Goal: Task Accomplishment & Management: Manage account settings

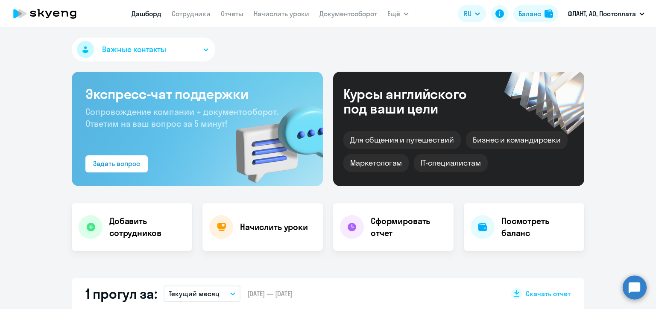
select select "30"
click at [300, 12] on link "Начислить уроки" at bounding box center [282, 13] width 56 height 9
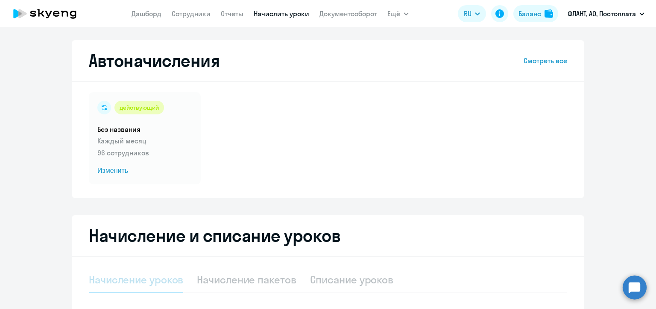
scroll to position [128, 0]
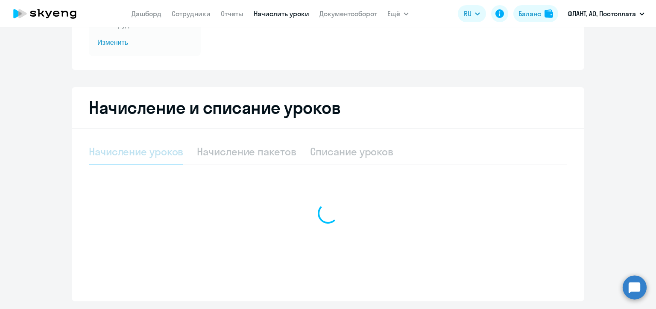
select select "10"
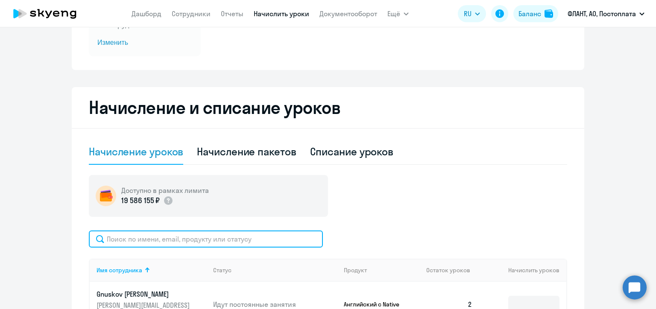
click at [181, 238] on input "text" at bounding box center [206, 239] width 234 height 17
paste input "Манаева"
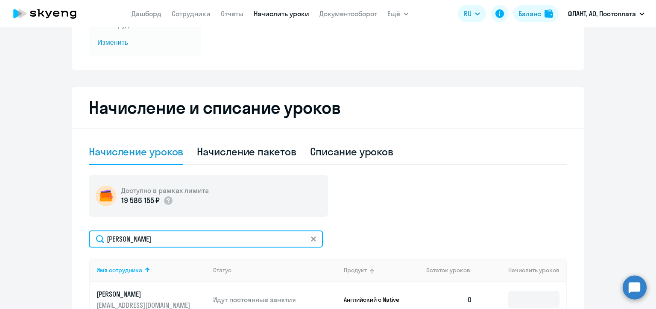
scroll to position [214, 0]
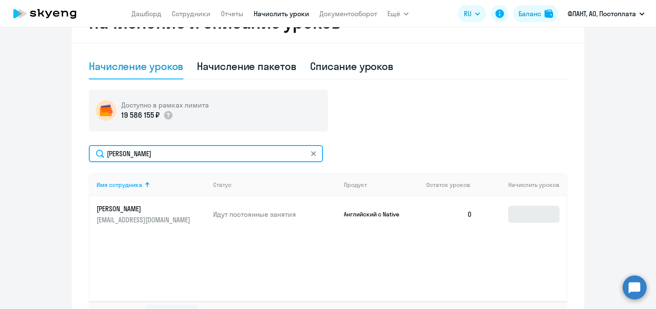
type input "Манаева"
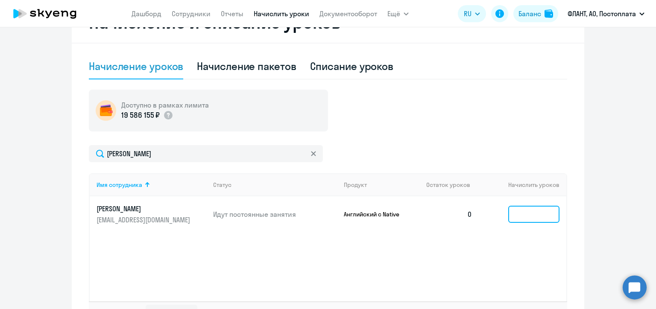
click at [524, 210] on input at bounding box center [533, 214] width 51 height 17
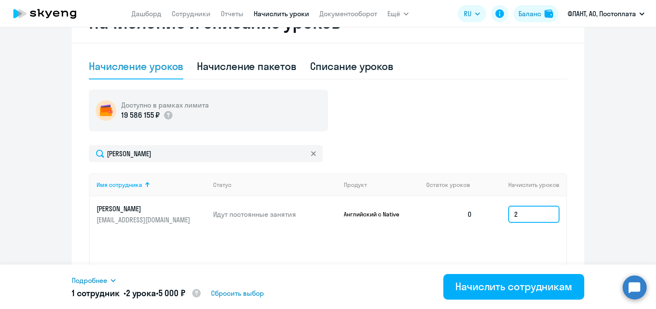
type input "2"
click at [612, 182] on ng-component "Автоначисления Смотреть все действующий Без названия Каждый месяц 96 сотруднико…" at bounding box center [328, 83] width 656 height 512
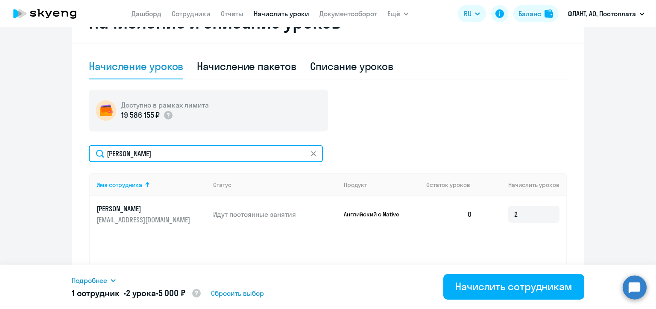
click at [149, 151] on input "Манаева" at bounding box center [206, 153] width 234 height 17
paste input "ладо"
type input "Кладова"
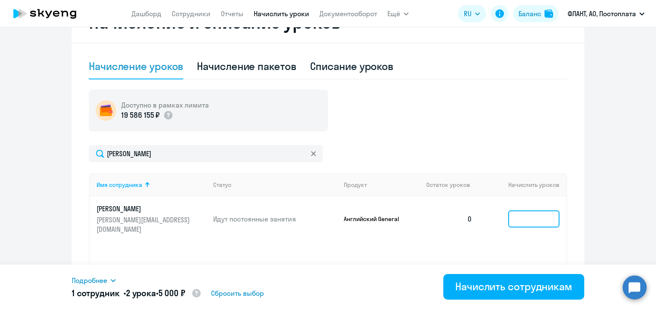
click at [516, 214] on input at bounding box center [533, 219] width 51 height 17
type input "4"
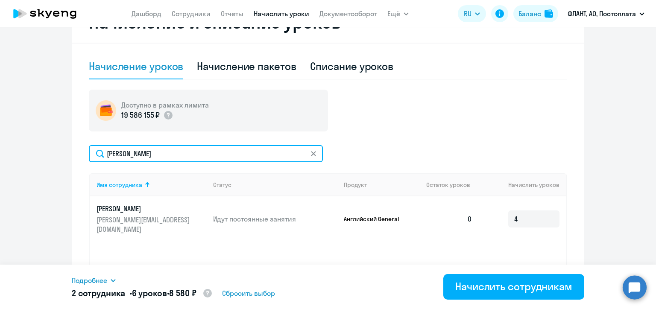
click at [140, 155] on input "Кладова" at bounding box center [206, 153] width 234 height 17
click at [140, 154] on input "Кладова" at bounding box center [206, 153] width 234 height 17
paste input "селе"
type input "Киселева"
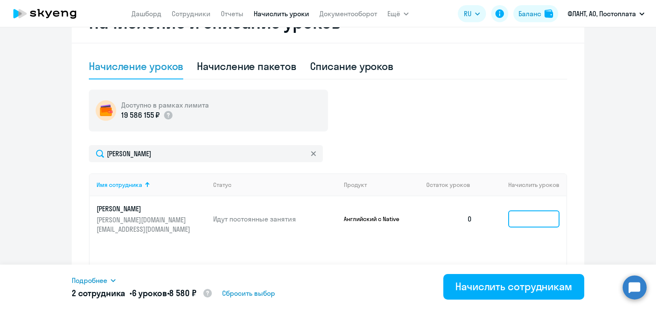
click at [517, 213] on input at bounding box center [533, 219] width 51 height 17
type input "2"
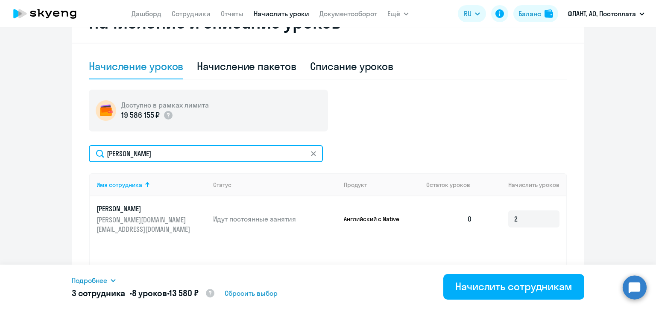
click at [137, 154] on input "Киселева" at bounding box center [206, 153] width 234 height 17
paste input "азарев"
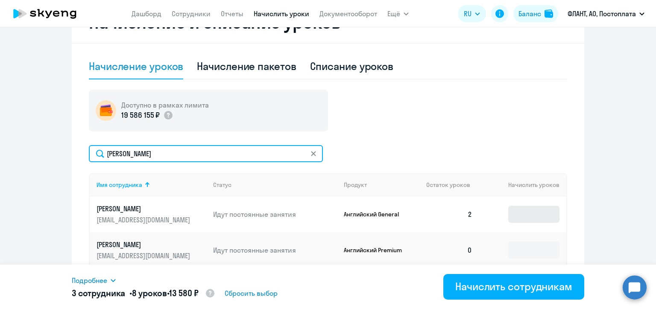
type input "Лазарев"
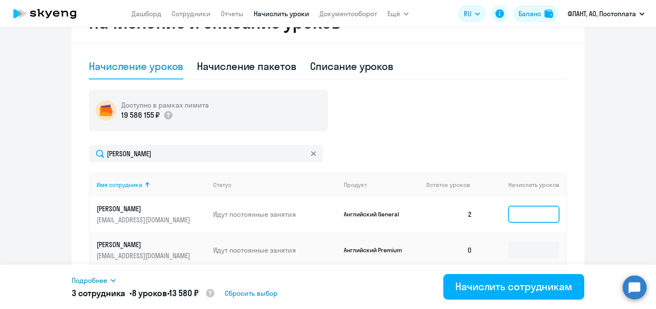
click at [515, 216] on input at bounding box center [533, 214] width 51 height 17
type input "2"
click at [616, 111] on ng-component "Автоначисления Смотреть все действующий Без названия Каждый месяц 96 сотруднико…" at bounding box center [328, 83] width 656 height 512
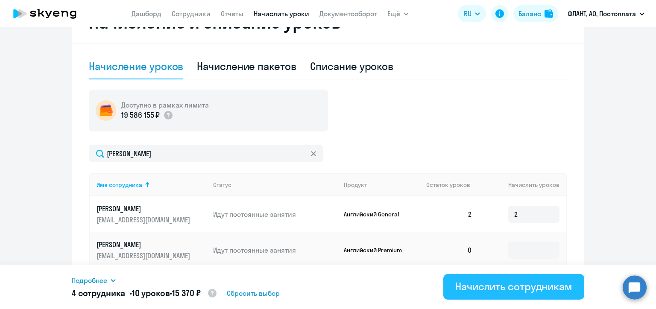
click at [525, 289] on div "Начислить сотрудникам" at bounding box center [513, 287] width 117 height 14
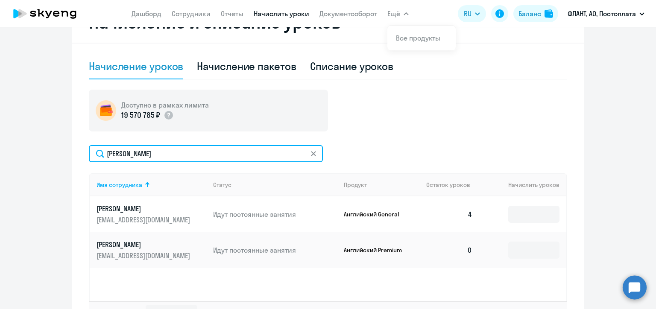
click at [134, 156] on input "Лазарев" at bounding box center [206, 153] width 234 height 17
paste input "укавишнико"
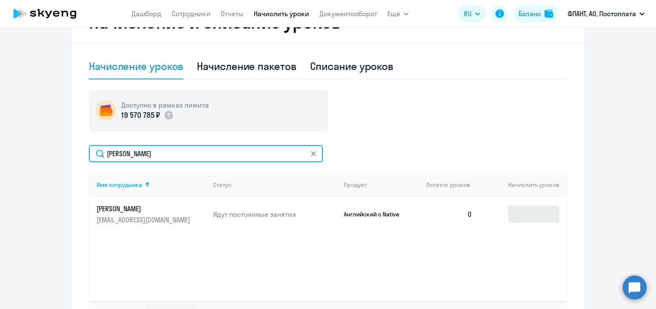
type input "Рукавишников"
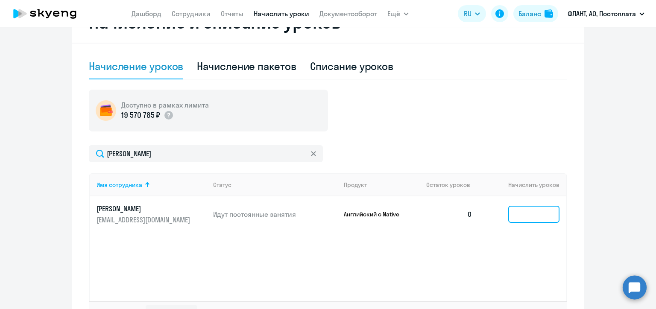
click at [516, 216] on input at bounding box center [533, 214] width 51 height 17
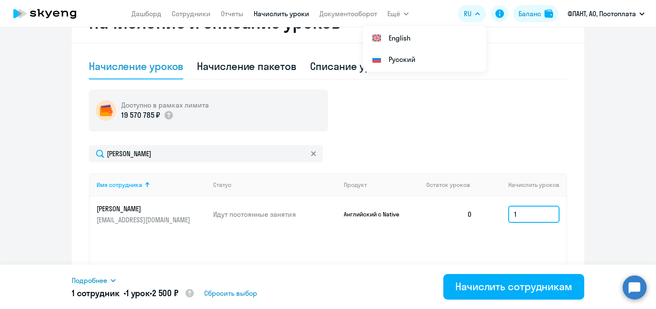
type input "1"
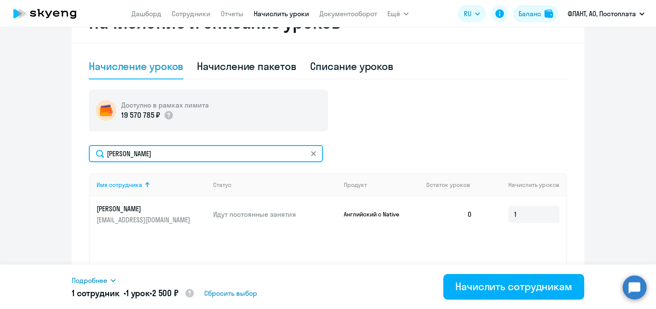
click at [158, 153] on input "Рукавишников" at bounding box center [206, 153] width 234 height 17
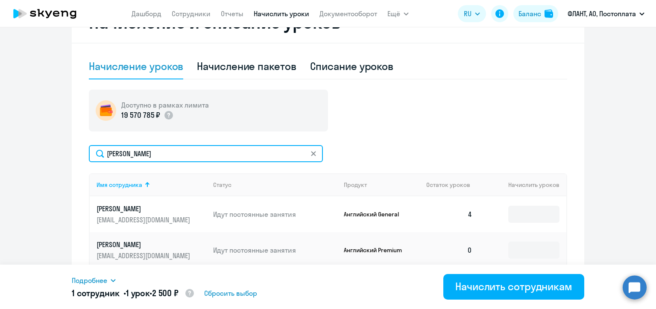
scroll to position [256, 0]
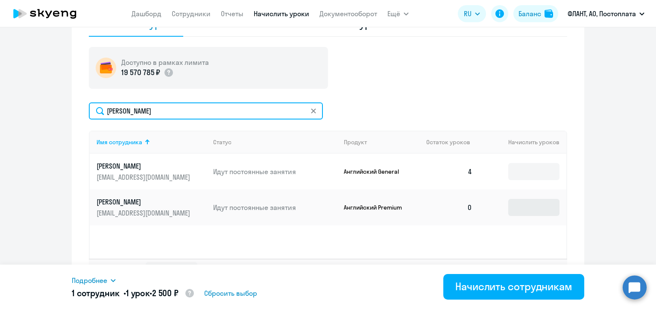
type input "лазарев"
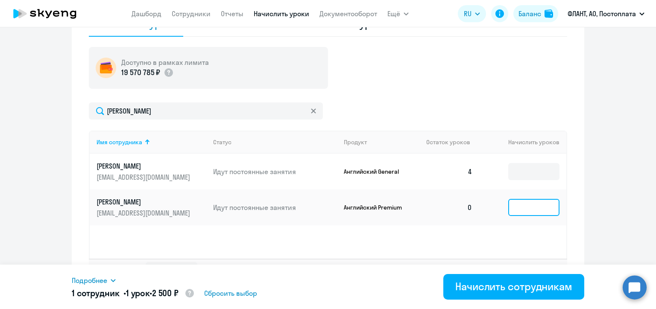
click at [527, 205] on input at bounding box center [533, 207] width 51 height 17
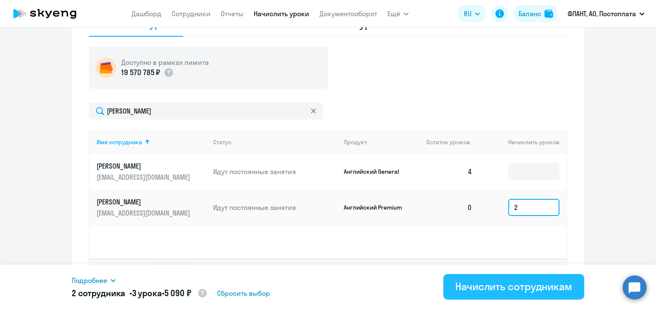
type input "2"
click at [515, 289] on div "Начислить сотрудникам" at bounding box center [513, 287] width 117 height 14
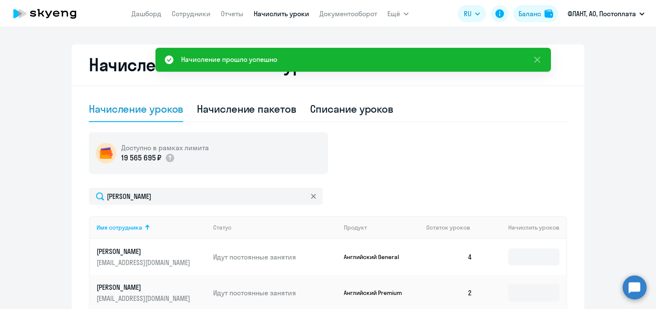
scroll to position [128, 0]
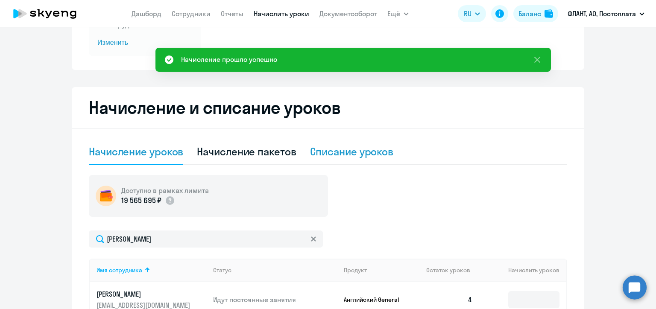
click at [335, 152] on div "Списание уроков" at bounding box center [352, 152] width 84 height 14
select select "10"
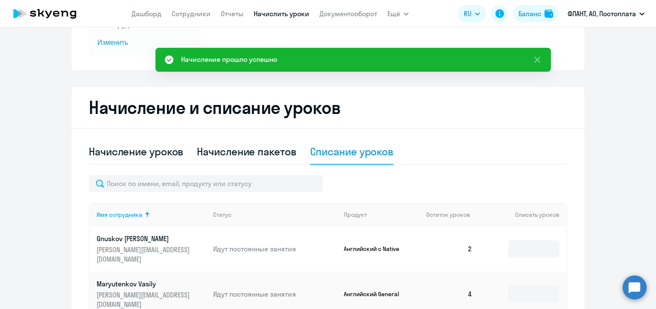
scroll to position [214, 0]
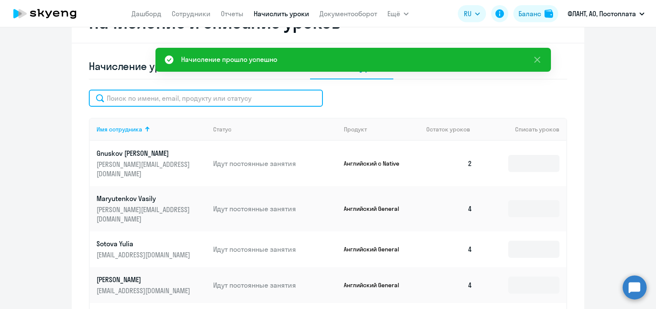
click at [197, 101] on input "text" at bounding box center [206, 98] width 234 height 17
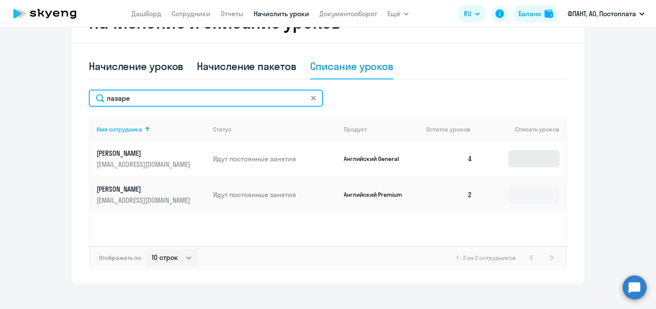
type input "лазаре"
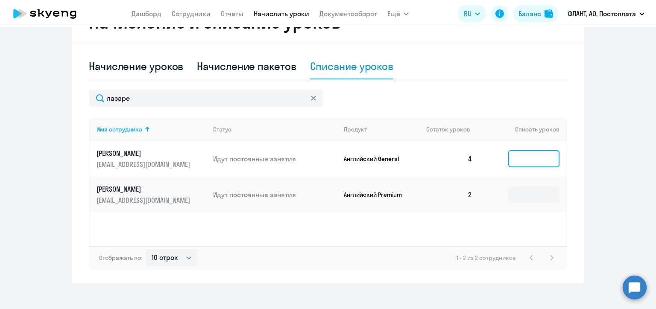
click at [522, 154] on input at bounding box center [533, 158] width 51 height 17
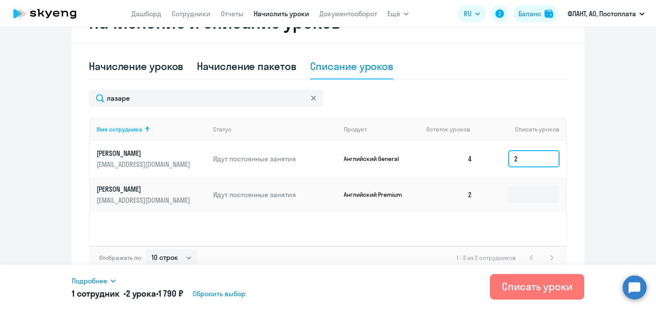
scroll to position [222, 0]
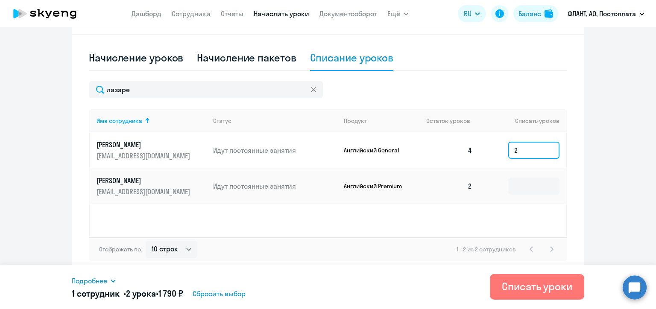
type input "2"
click at [594, 208] on ng-component "Автоначисления Смотреть все действующий Без названия Каждый месяц 96 сотруднико…" at bounding box center [328, 46] width 656 height 457
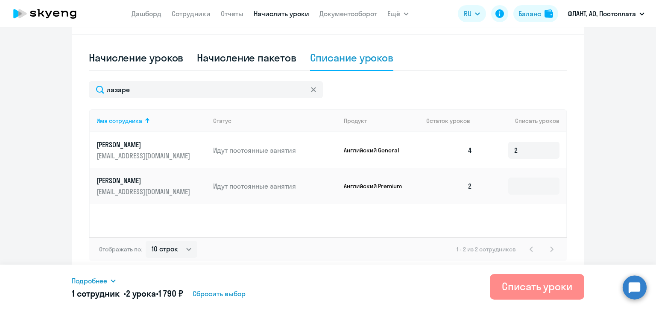
click at [546, 287] on div "Списать уроки" at bounding box center [537, 287] width 70 height 14
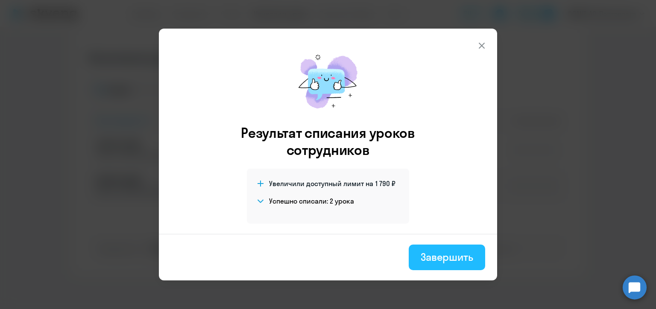
click at [458, 257] on div "Завершить" at bounding box center [447, 257] width 53 height 14
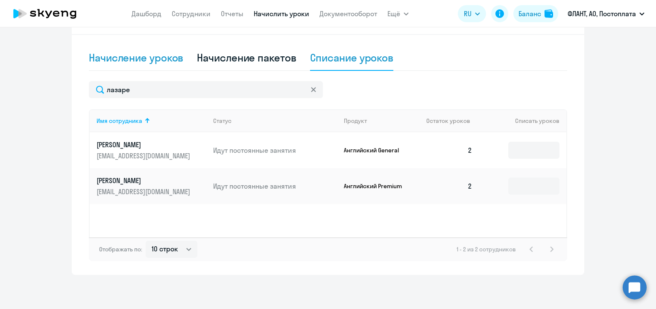
click at [147, 61] on div "Начисление уроков" at bounding box center [136, 58] width 94 height 14
select select "10"
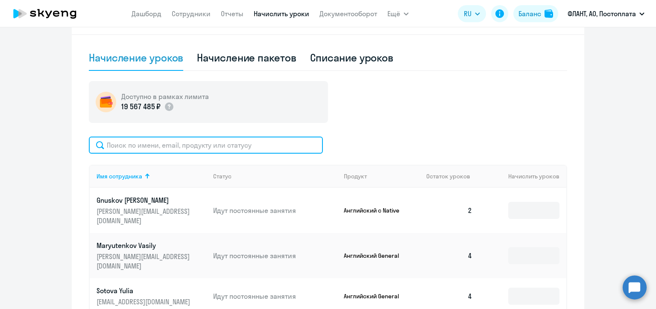
click at [146, 145] on input "text" at bounding box center [206, 145] width 234 height 17
paste input "Юрий Шахов"
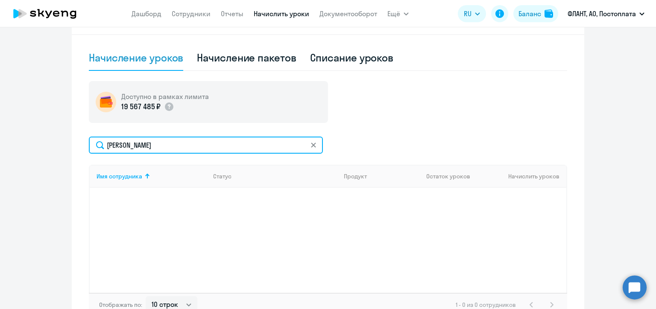
click at [125, 144] on input "Юрий Шахов" at bounding box center [206, 145] width 234 height 17
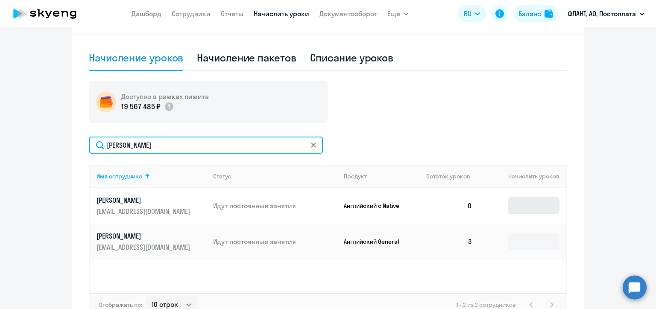
type input "Шахов"
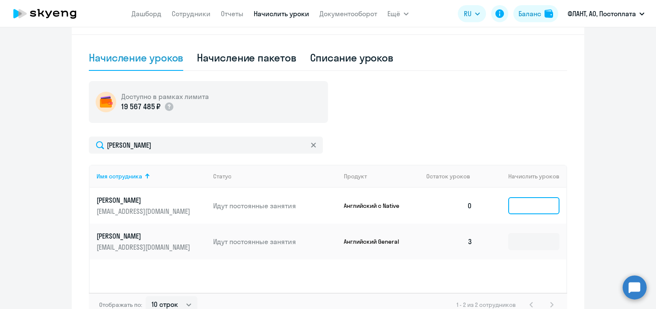
click at [520, 208] on input at bounding box center [533, 205] width 51 height 17
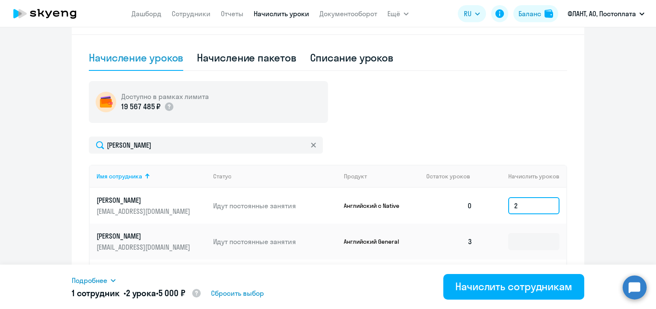
type input "2"
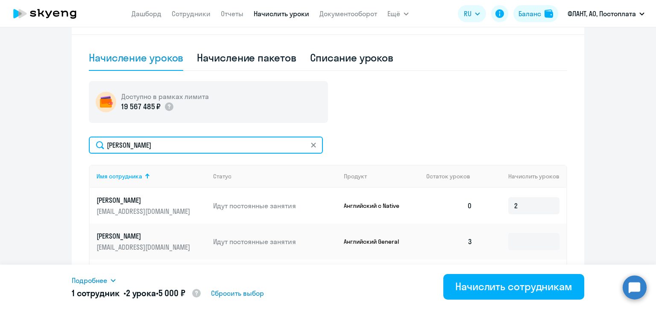
click at [158, 142] on input "Шахов" at bounding box center [206, 145] width 234 height 17
paste input "олашт"
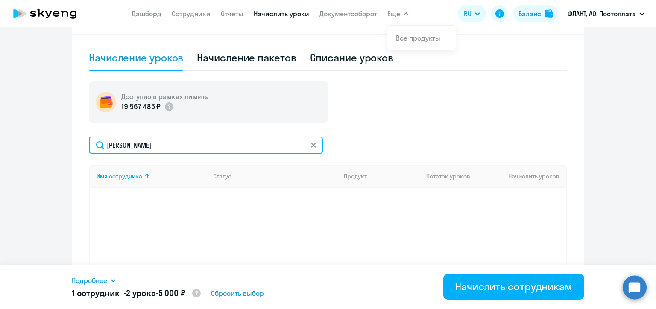
type input "Колаштов"
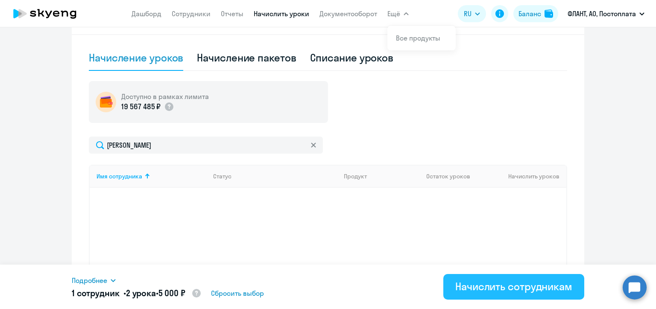
click at [485, 284] on div "Начислить сотрудникам" at bounding box center [513, 287] width 117 height 14
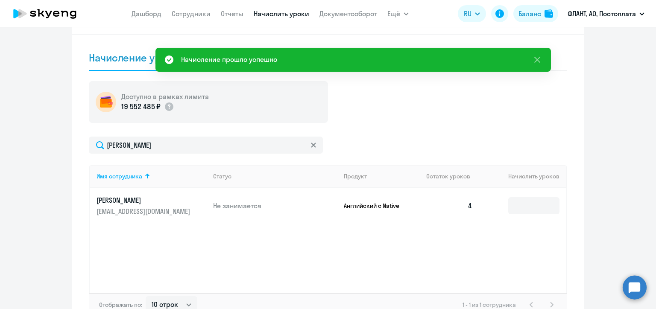
click at [389, 100] on div "Доступно в рамках лимита 19 552 485 ₽" at bounding box center [328, 102] width 478 height 42
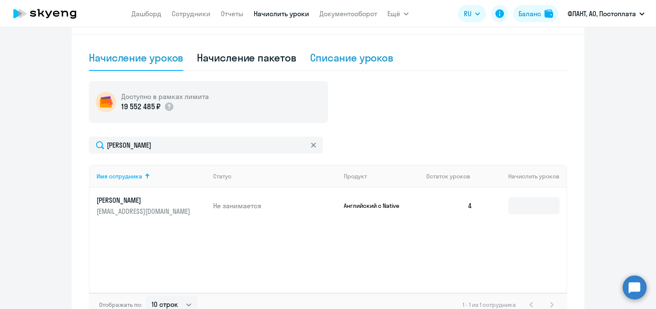
click at [339, 61] on div "Списание уроков" at bounding box center [352, 58] width 84 height 14
select select "10"
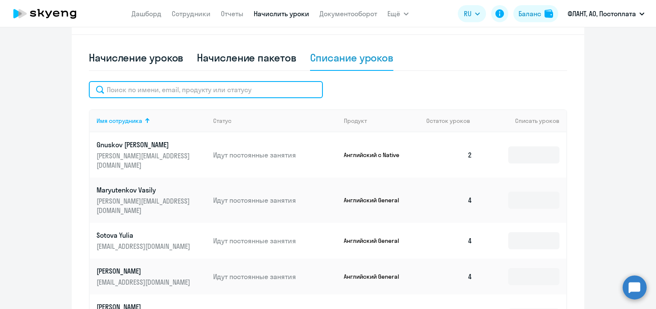
click at [159, 92] on input "text" at bounding box center [206, 89] width 234 height 17
paste input "Колаштов"
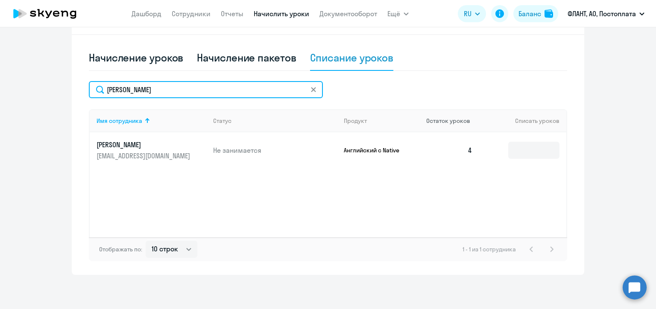
type input "Колаштов"
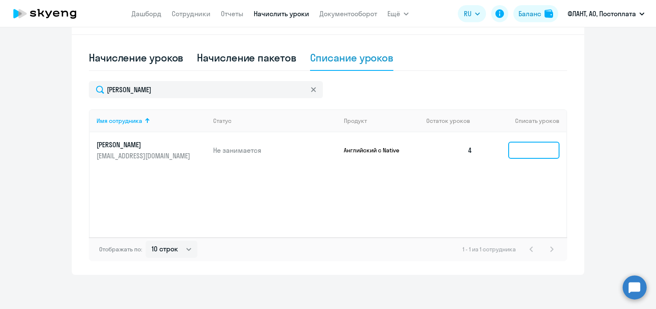
click at [519, 150] on input at bounding box center [533, 150] width 51 height 17
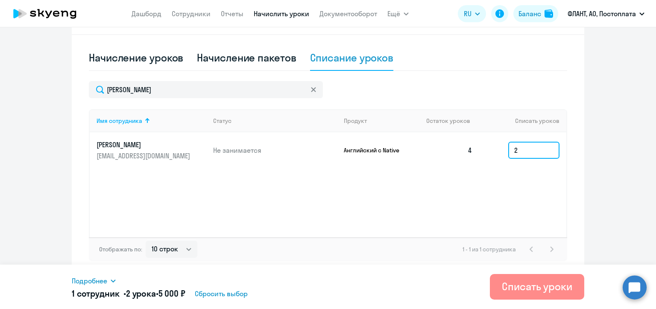
type input "2"
click at [555, 293] on div "Списать уроки" at bounding box center [537, 287] width 70 height 14
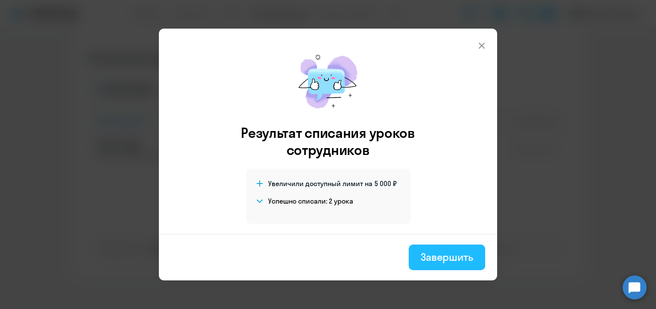
click at [443, 256] on div "Завершить" at bounding box center [447, 257] width 53 height 14
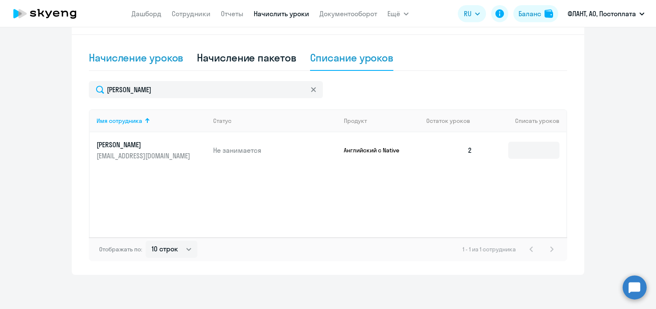
click at [141, 59] on div "Начисление уроков" at bounding box center [136, 58] width 94 height 14
select select "10"
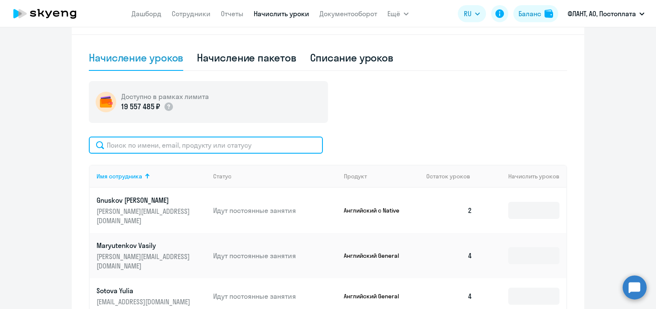
click at [166, 145] on input "text" at bounding box center [206, 145] width 234 height 17
paste input "Лавриненко"
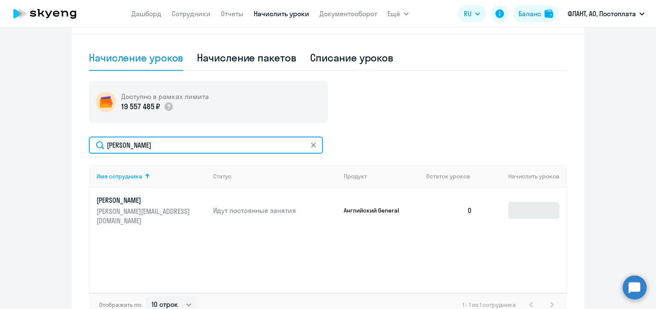
type input "Лавриненко"
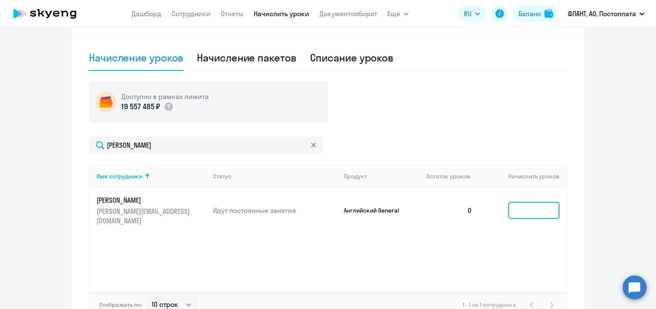
click at [510, 207] on input at bounding box center [533, 210] width 51 height 17
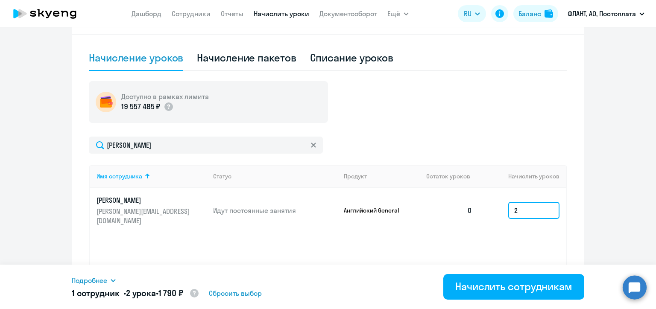
type input "2"
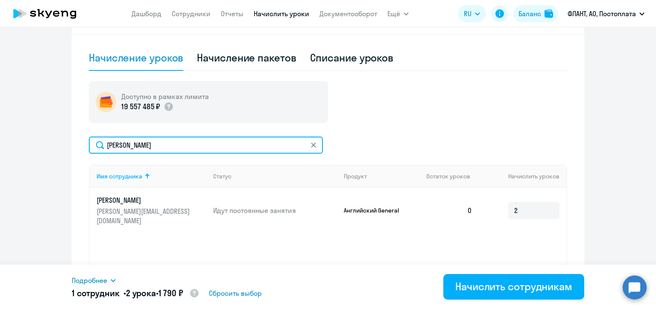
click at [163, 146] on input "Лавриненко" at bounding box center [206, 145] width 234 height 17
paste input "ынер"
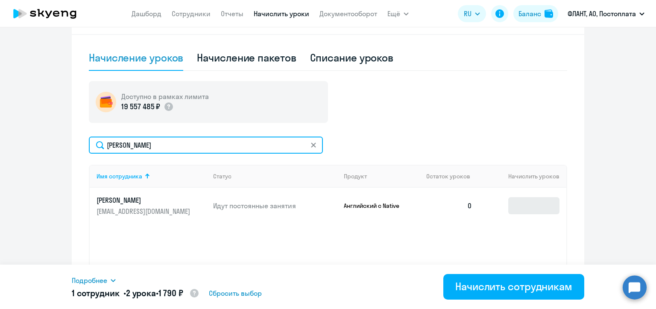
type input "Дынер"
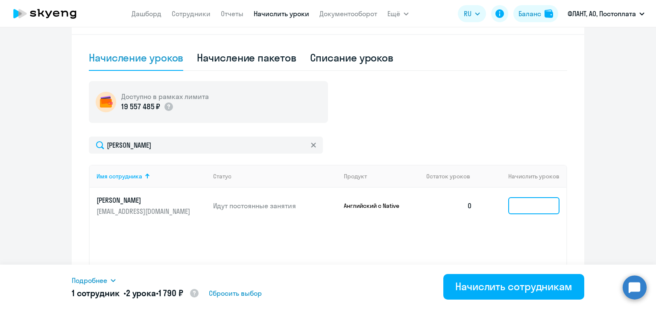
click at [509, 208] on input at bounding box center [533, 205] width 51 height 17
type input "2"
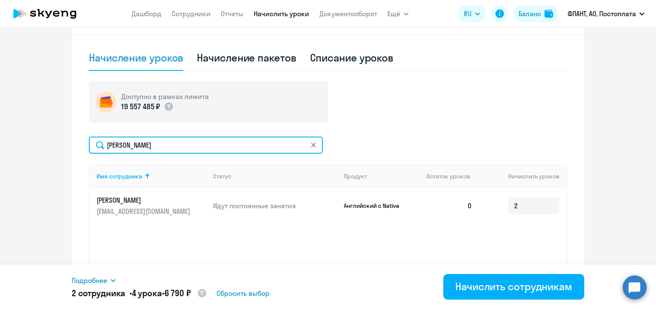
click at [121, 145] on input "Дынер" at bounding box center [206, 145] width 234 height 17
paste input "опов"
type input "Попов"
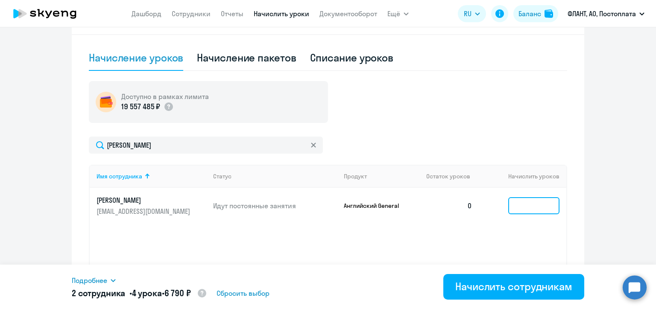
click at [515, 207] on input at bounding box center [533, 205] width 51 height 17
type input "4"
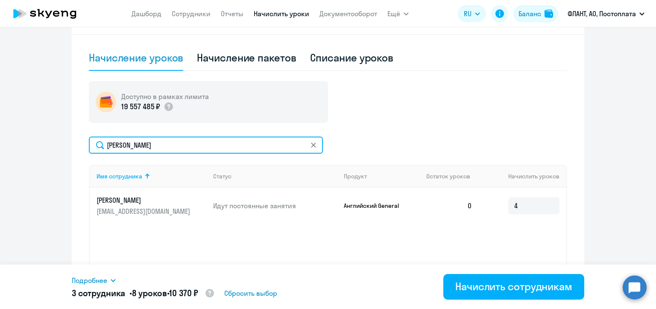
click at [126, 147] on input "Попов" at bounding box center [206, 145] width 234 height 17
click at [126, 146] on input "Попов" at bounding box center [206, 145] width 234 height 17
paste input "Eltsov"
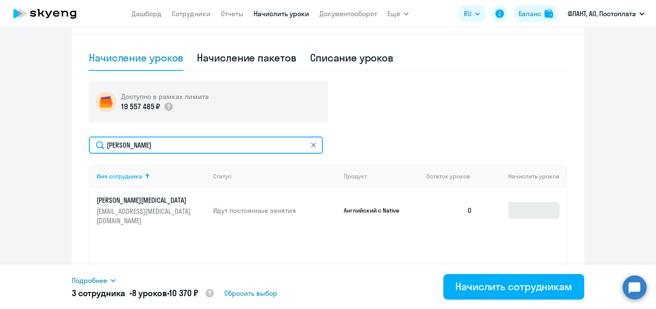
type input "Eltsov"
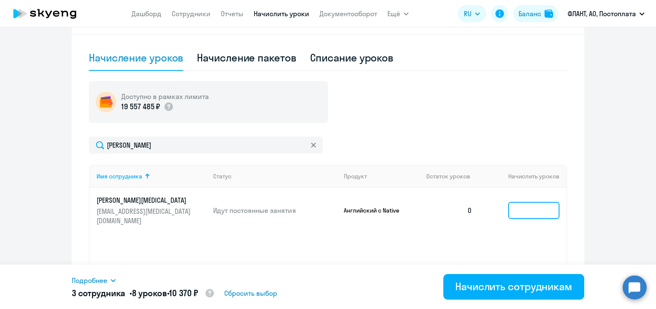
click at [522, 203] on input at bounding box center [533, 210] width 51 height 17
type input "2"
click at [593, 196] on ng-component "Автоначисления Смотреть все действующий Без названия Каждый месяц 96 сотруднико…" at bounding box center [328, 74] width 656 height 512
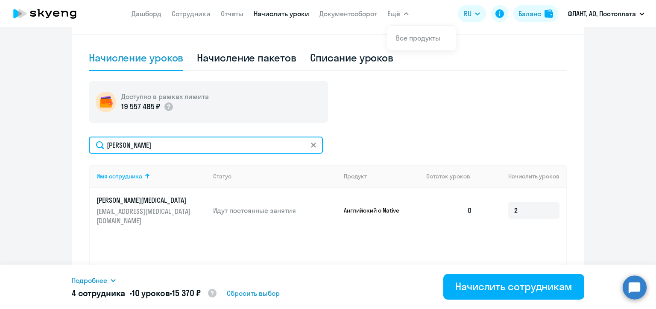
click at [119, 145] on input "Eltsov" at bounding box center [206, 145] width 234 height 17
click at [119, 144] on input "Eltsov" at bounding box center [206, 145] width 234 height 17
click at [119, 143] on input "Eltsov" at bounding box center [206, 145] width 234 height 17
paste input "Базуева"
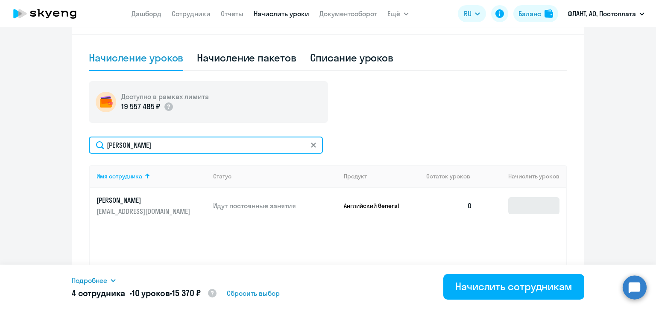
type input "Базуева"
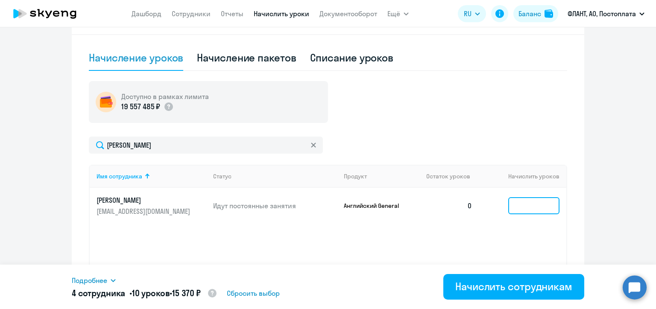
click at [517, 207] on input at bounding box center [533, 205] width 51 height 17
type input "4"
click at [571, 200] on div "Начисление и списание уроков Начисление уроков Начисление пакетов Списание урок…" at bounding box center [328, 161] width 512 height 337
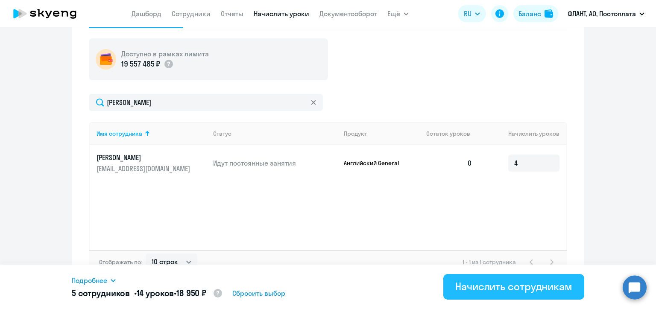
click at [520, 289] on div "Начислить сотрудникам" at bounding box center [513, 287] width 117 height 14
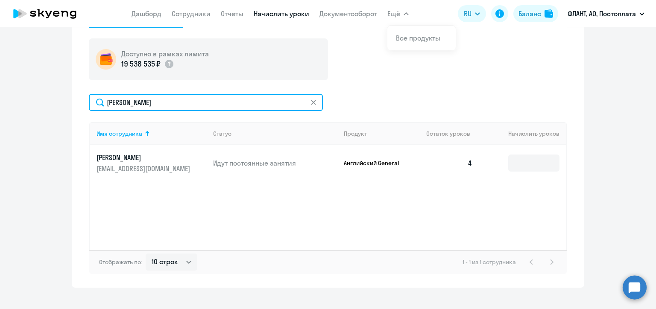
click at [150, 101] on input "Базуева" at bounding box center [206, 102] width 234 height 17
click at [150, 99] on input "Базуева" at bounding box center [206, 102] width 234 height 17
paste input "удлаев"
type input "Кудлаев"
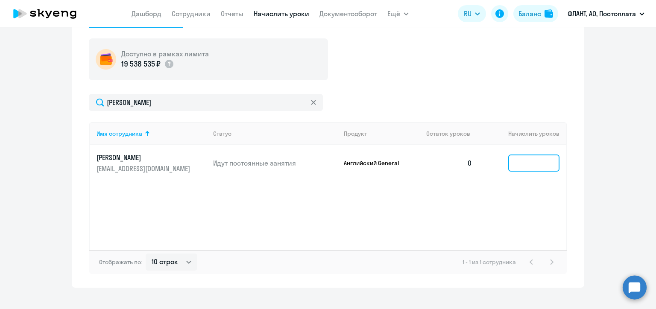
click at [521, 166] on input at bounding box center [533, 163] width 51 height 17
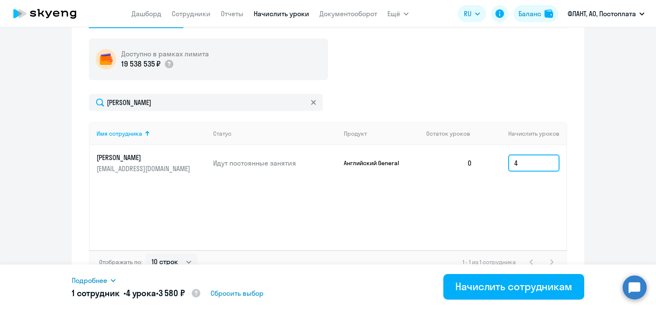
type input "4"
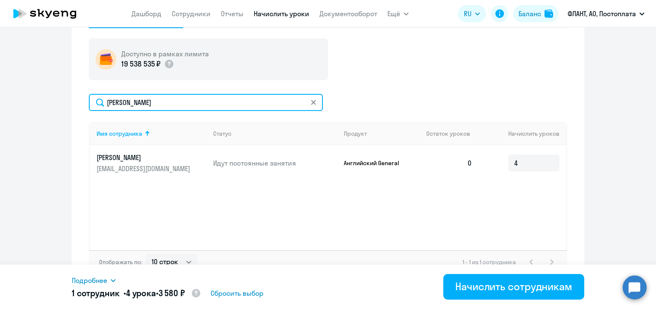
click at [170, 100] on input "Кудлаев" at bounding box center [206, 102] width 234 height 17
paste input "изамутдино"
type input "Низамутдинов"
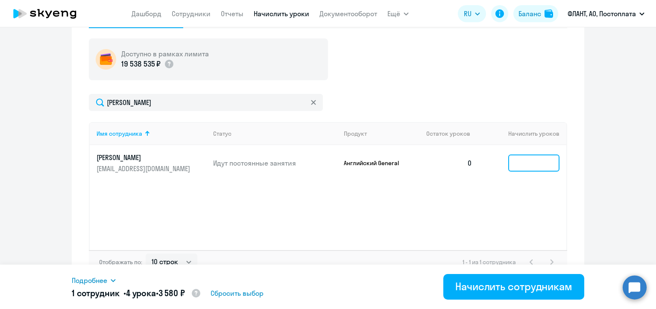
click at [518, 164] on input at bounding box center [533, 163] width 51 height 17
type input "4"
click at [594, 178] on ng-component "Автоначисления Смотреть все действующий Без названия Каждый месяц 96 сотруднико…" at bounding box center [328, 31] width 656 height 512
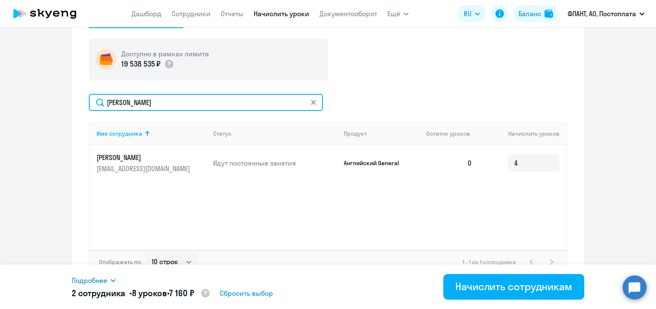
click at [149, 100] on input "Низамутдинов" at bounding box center [206, 102] width 234 height 17
paste input "уфтее"
type input "Муфтеев"
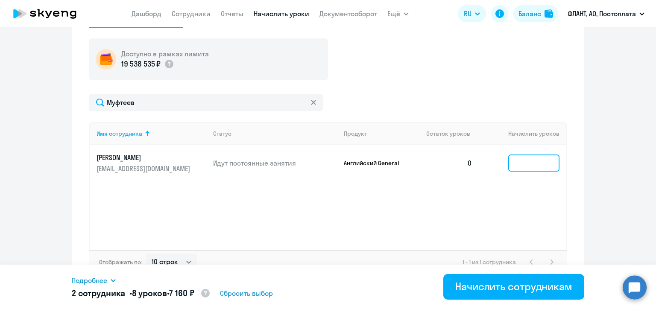
click at [531, 161] on input at bounding box center [533, 163] width 51 height 17
type input "4"
click at [600, 136] on ng-component "Автоначисления Смотреть все действующий Без названия Каждый месяц 96 сотруднико…" at bounding box center [328, 31] width 656 height 512
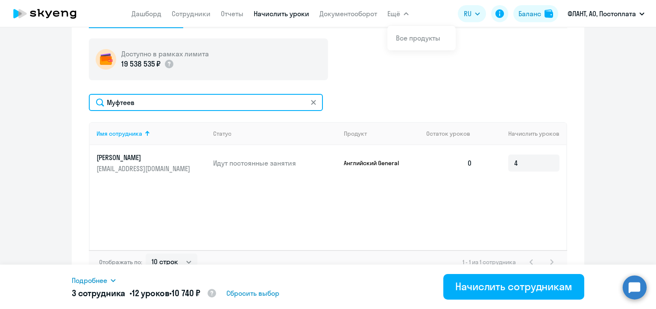
click at [128, 103] on input "Муфтеев" at bounding box center [206, 102] width 234 height 17
paste input "елош"
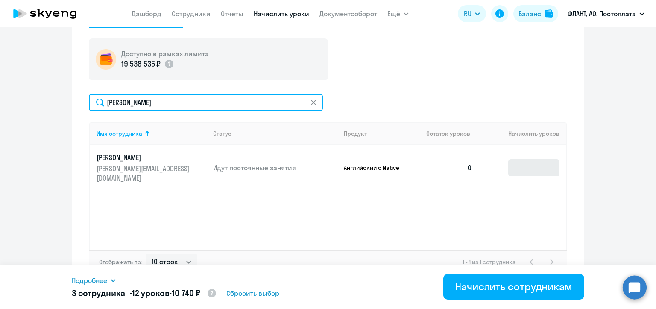
type input "Белошев"
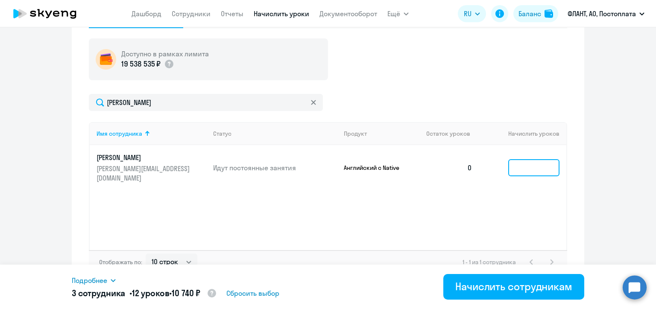
click at [518, 162] on input at bounding box center [533, 167] width 51 height 17
type input "2"
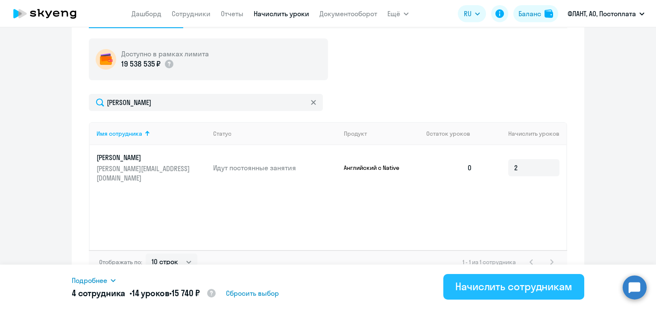
drag, startPoint x: 532, startPoint y: 288, endPoint x: 531, endPoint y: 283, distance: 5.1
click at [532, 288] on div "Начислить сотрудникам" at bounding box center [513, 287] width 117 height 14
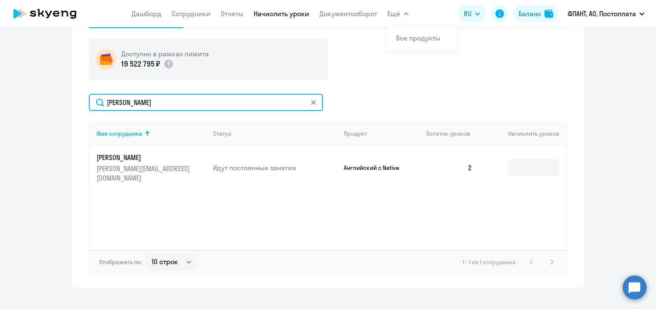
click at [142, 102] on input "Белошев" at bounding box center [206, 102] width 234 height 17
click at [176, 100] on input "Белошев" at bounding box center [206, 102] width 234 height 17
paste input "орин"
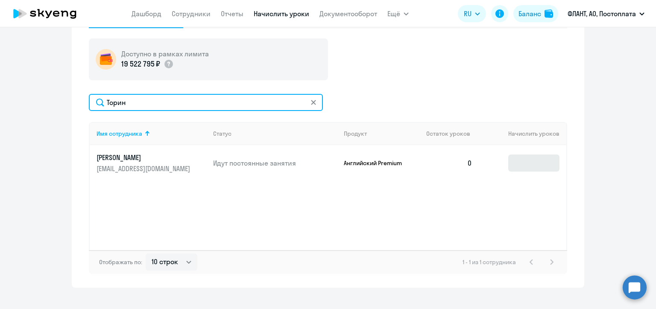
type input "Торин"
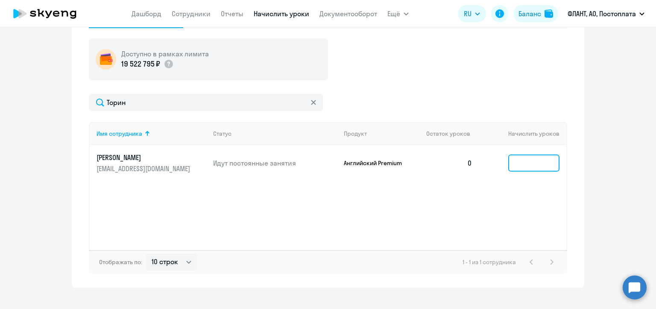
click at [512, 163] on input at bounding box center [533, 163] width 51 height 17
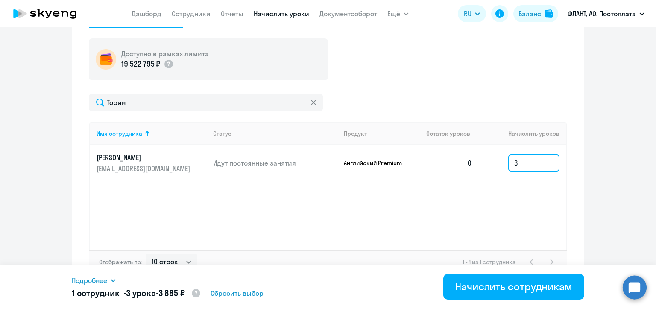
type input "3"
click at [367, 93] on div "Доступно в рамках лимита 19 522 795 ₽ Торин Имя сотрудника Статус Продукт Остат…" at bounding box center [328, 156] width 478 height 236
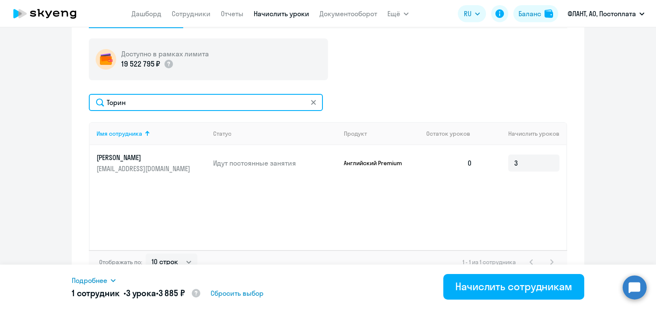
click at [145, 99] on input "Торин" at bounding box center [206, 102] width 234 height 17
click at [144, 99] on input "Торин" at bounding box center [206, 102] width 234 height 17
paste input "ровков"
type input "Бровков"
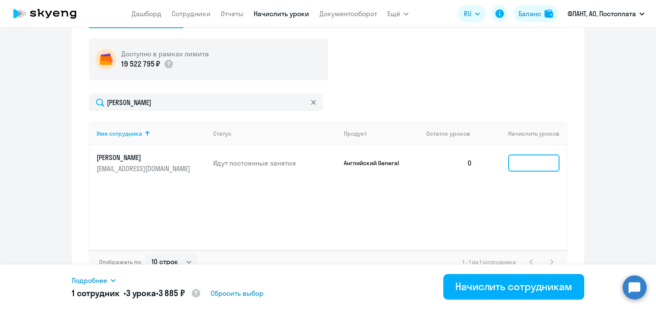
click at [522, 165] on input at bounding box center [533, 163] width 51 height 17
type input "4"
click at [613, 193] on ng-component "Автоначисления Смотреть все действующий Без названия Каждый месяц 96 сотруднико…" at bounding box center [328, 31] width 656 height 512
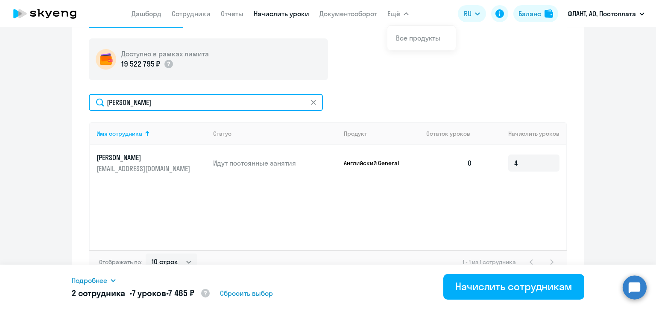
click at [164, 100] on input "Бровков" at bounding box center [206, 102] width 234 height 17
paste input "обыле"
type input "Бобылев"
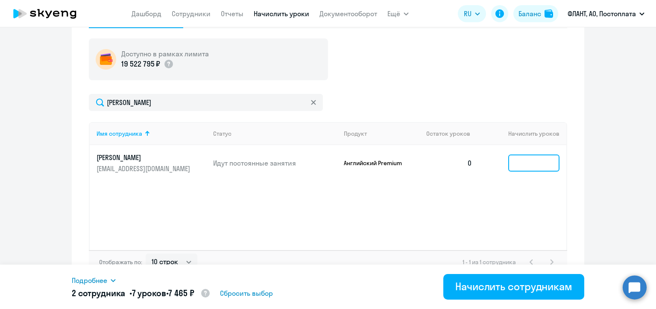
click at [519, 164] on input at bounding box center [533, 163] width 51 height 17
type input "1"
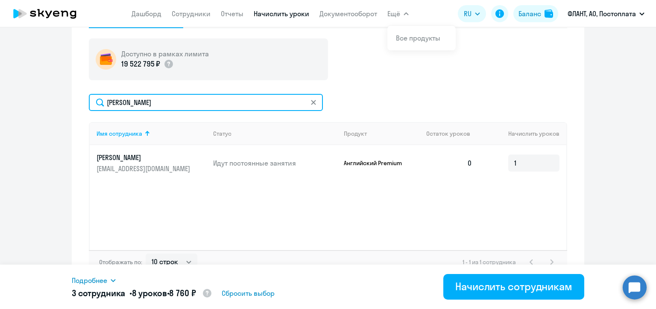
click at [112, 100] on input "Бобылев" at bounding box center [206, 102] width 234 height 17
paste input "рий"
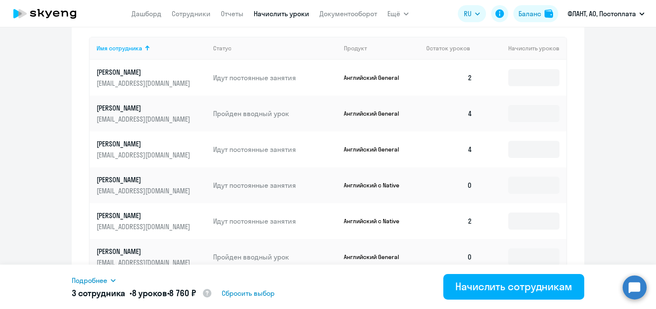
scroll to position [388, 0]
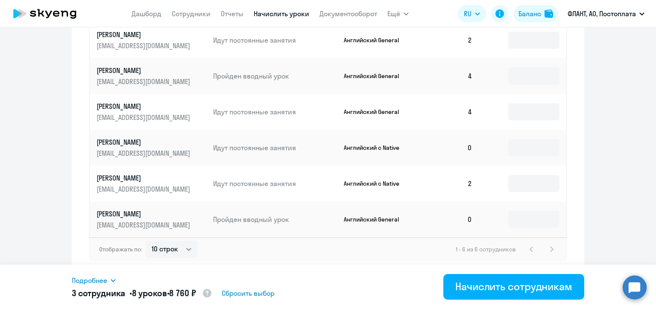
type input "Юрий"
click at [514, 218] on input at bounding box center [533, 219] width 51 height 17
type input "4"
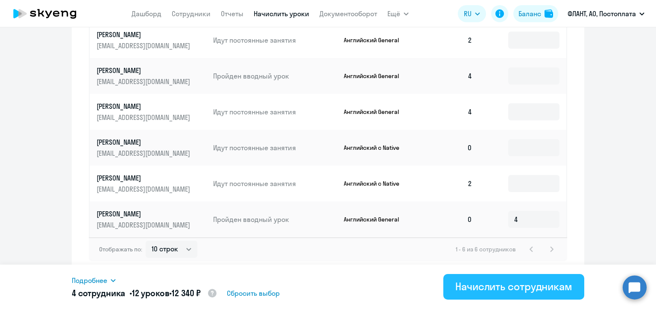
click at [525, 283] on div "Начислить сотрудникам" at bounding box center [513, 287] width 117 height 14
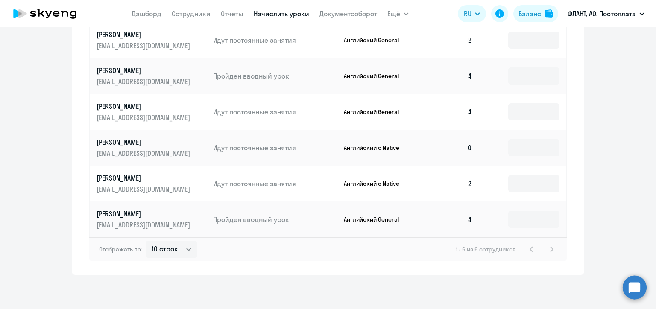
scroll to position [217, 0]
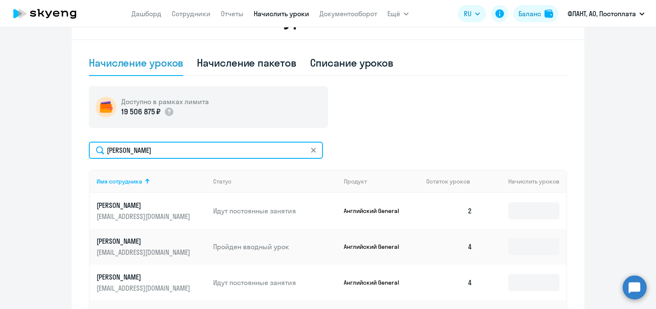
click at [138, 150] on input "Юрий" at bounding box center [206, 150] width 234 height 17
paste input "рмакова"
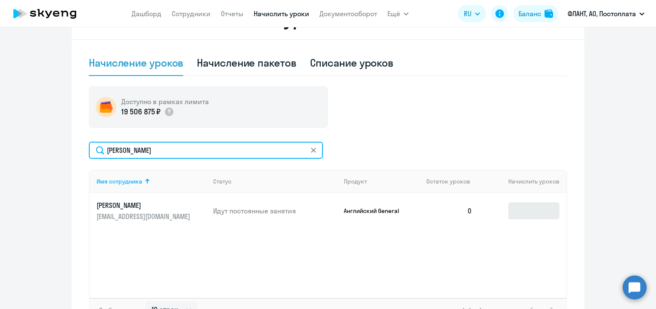
type input "Ермакова"
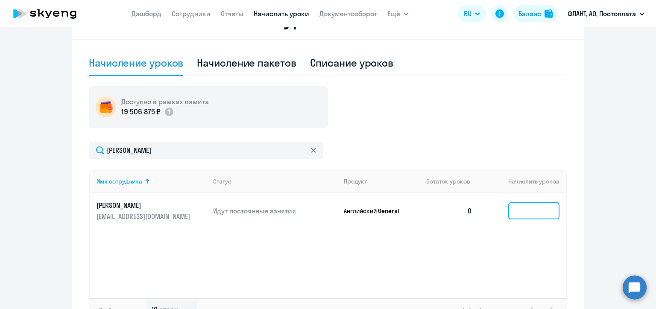
click at [517, 214] on input at bounding box center [533, 210] width 51 height 17
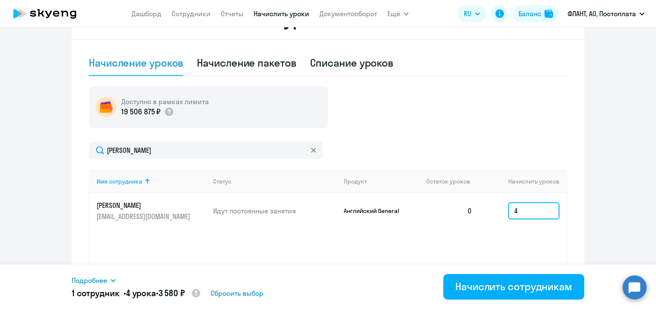
type input "4"
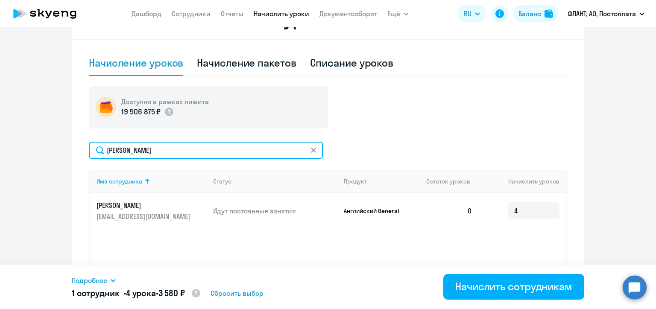
click at [135, 147] on input "Ермакова" at bounding box center [206, 150] width 234 height 17
paste input "роицкий"
type input "Троицкий"
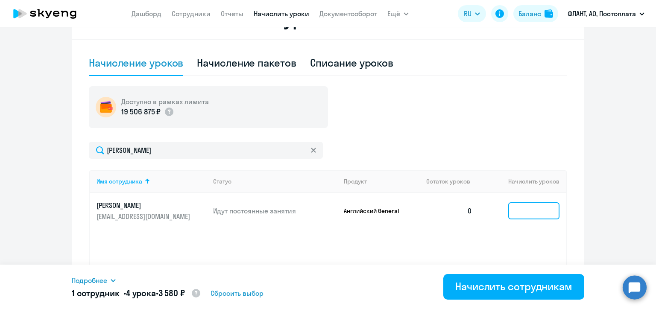
click at [514, 212] on input at bounding box center [533, 210] width 51 height 17
type input "3"
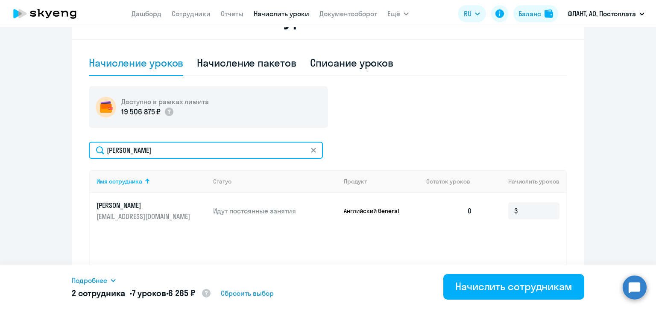
click at [138, 148] on input "Троицкий" at bounding box center [206, 150] width 234 height 17
paste input "околов"
type input "Соколов"
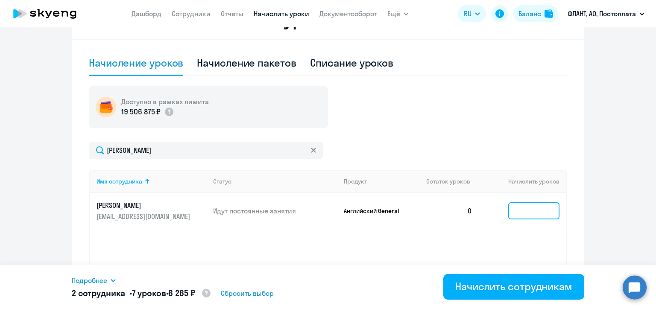
click at [518, 210] on input at bounding box center [533, 210] width 51 height 17
type input "4"
click at [583, 193] on ng-component "Автоначисления Смотреть все действующий Без названия Каждый месяц 96 сотруднико…" at bounding box center [328, 79] width 656 height 512
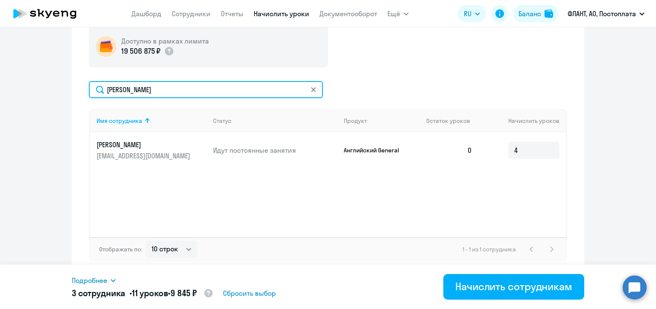
click at [138, 87] on input "Соколов" at bounding box center [206, 89] width 234 height 17
paste input "мрихина"
type input "Умрихина"
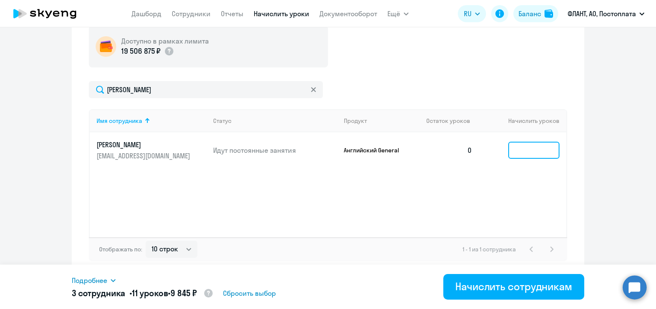
click at [516, 152] on input at bounding box center [533, 150] width 51 height 17
type input "3"
click at [568, 163] on div "Начисление и списание уроков Начисление уроков Начисление пакетов Списание урок…" at bounding box center [328, 106] width 512 height 337
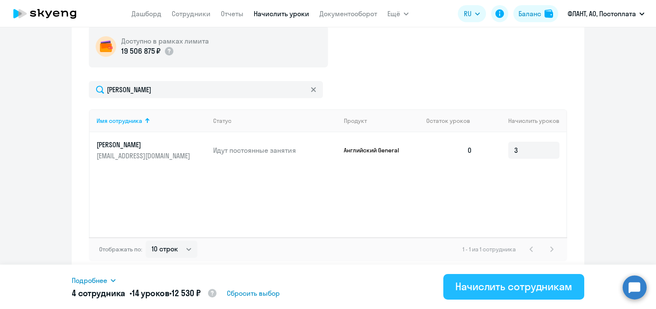
click at [526, 288] on div "Начислить сотрудникам" at bounding box center [513, 287] width 117 height 14
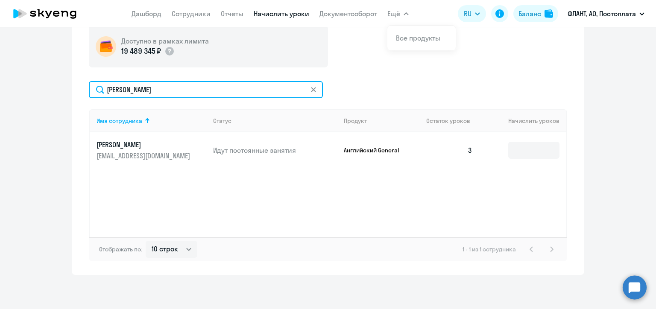
click at [163, 92] on input "Умрихина" at bounding box center [206, 89] width 234 height 17
paste input "ильвоник"
type input "Сильвоник"
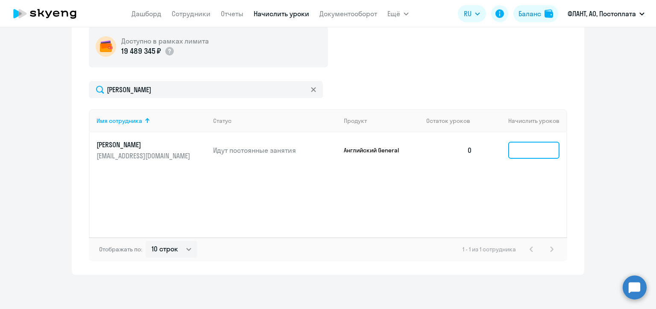
click at [518, 154] on input at bounding box center [533, 150] width 51 height 17
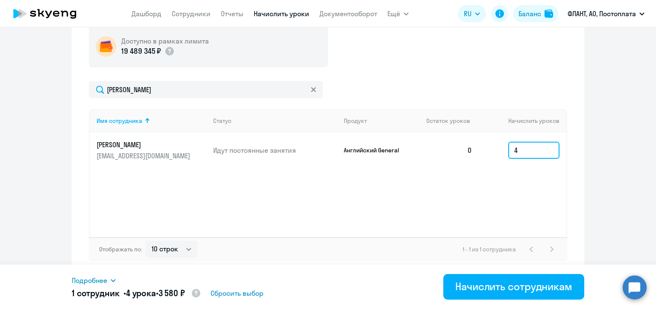
type input "4"
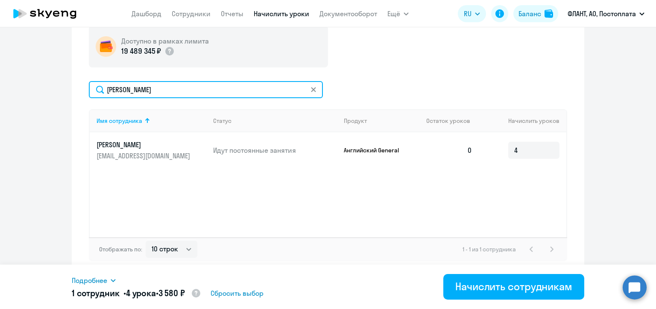
click at [168, 94] on input "Сильвоник" at bounding box center [206, 89] width 234 height 17
paste input "аплыгин"
type input "Чаплыгин"
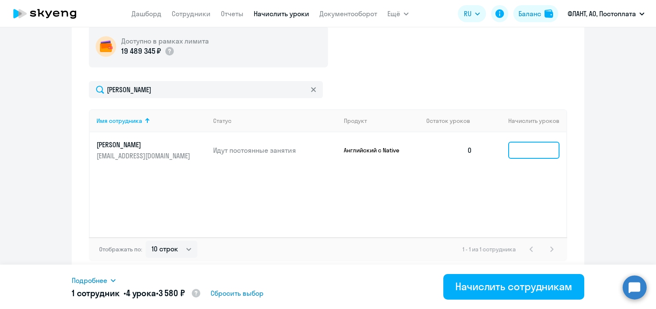
click at [517, 152] on input at bounding box center [533, 150] width 51 height 17
type input "1"
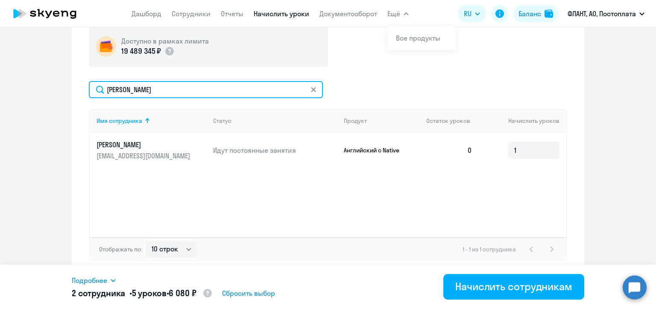
click at [132, 88] on input "Чаплыгин" at bounding box center [206, 89] width 234 height 17
paste input "айоров"
type input "Майоров"
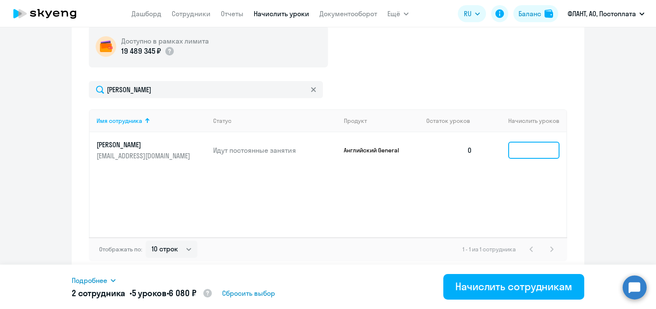
click at [516, 151] on input at bounding box center [533, 150] width 51 height 17
type input "4"
click at [389, 190] on div "Имя сотрудника Статус Продукт Остаток уроков Начислить уроков Майоров Илья faro…" at bounding box center [328, 173] width 478 height 128
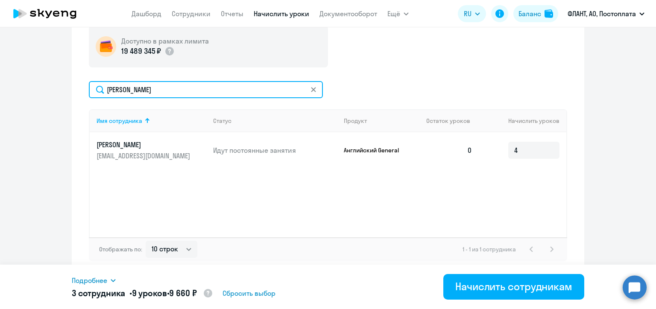
click at [140, 92] on input "Майоров" at bounding box center [206, 89] width 234 height 17
paste input "укьян"
type input "Лукьянов"
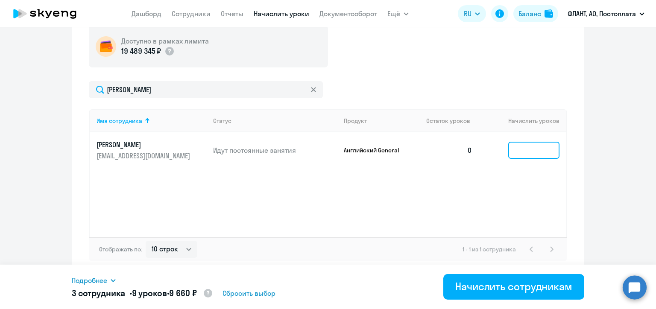
click at [518, 152] on input at bounding box center [533, 150] width 51 height 17
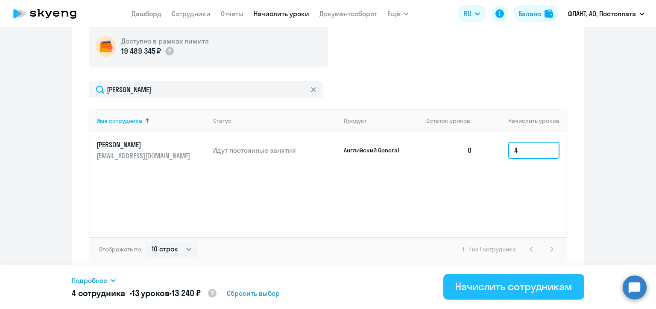
type input "4"
click at [513, 288] on div "Начислить сотрудникам" at bounding box center [513, 287] width 117 height 14
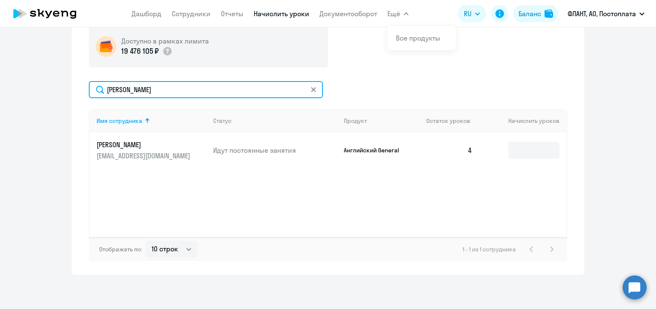
click at [137, 94] on input "Лукьянов" at bounding box center [206, 89] width 234 height 17
paste input "ляпошникова"
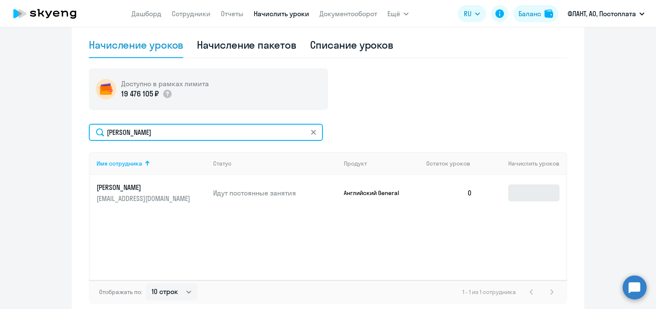
type input "Шляпошникова"
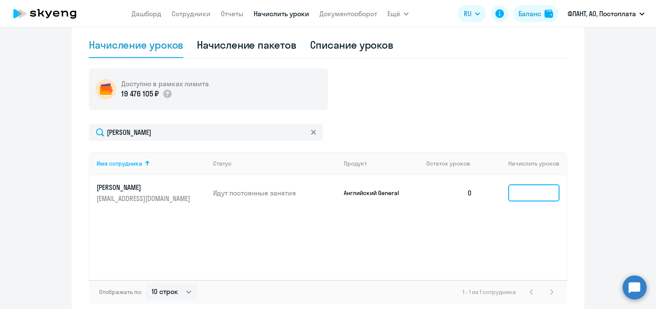
click at [524, 193] on input at bounding box center [533, 192] width 51 height 17
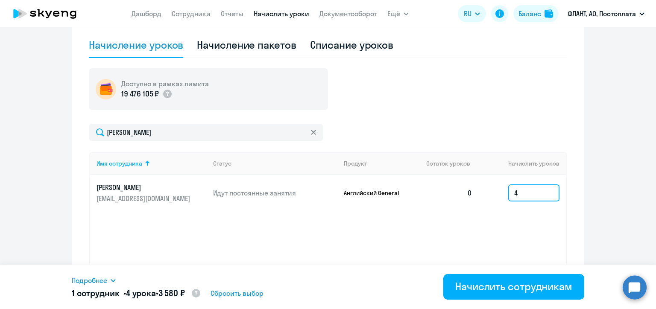
type input "4"
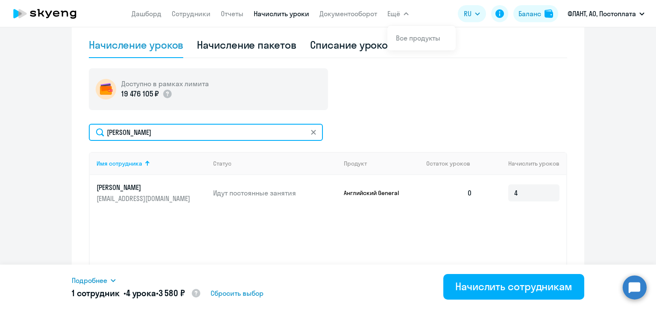
click at [157, 133] on input "Шляпошникова" at bounding box center [206, 132] width 234 height 17
click at [157, 132] on input "Шляпошникова" at bounding box center [206, 132] width 234 height 17
paste input "архоменко"
type input "Пархоменко"
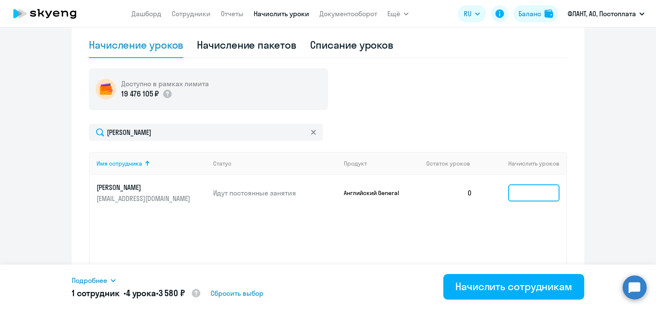
click at [518, 195] on input at bounding box center [533, 192] width 51 height 17
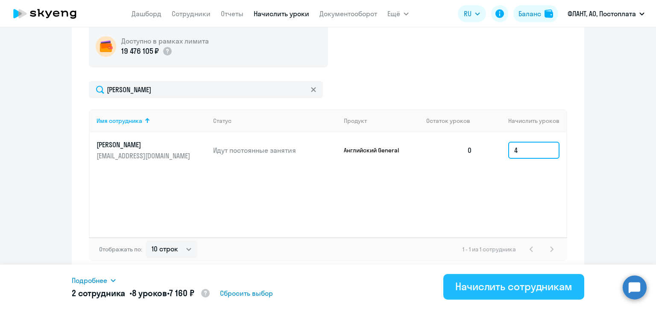
type input "4"
click at [505, 287] on div "Начислить сотрудникам" at bounding box center [513, 287] width 117 height 14
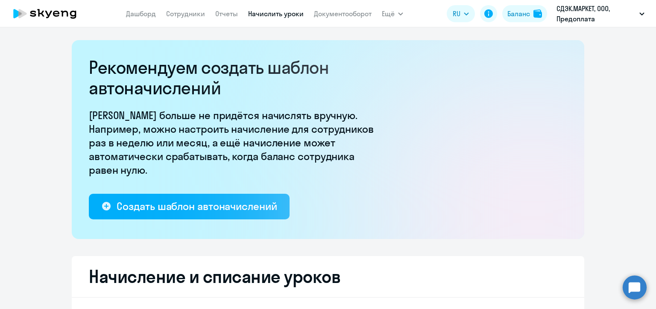
select select "10"
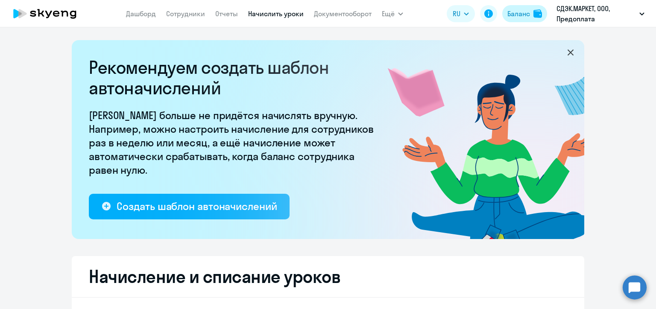
click at [514, 14] on div "Баланс" at bounding box center [518, 14] width 23 height 10
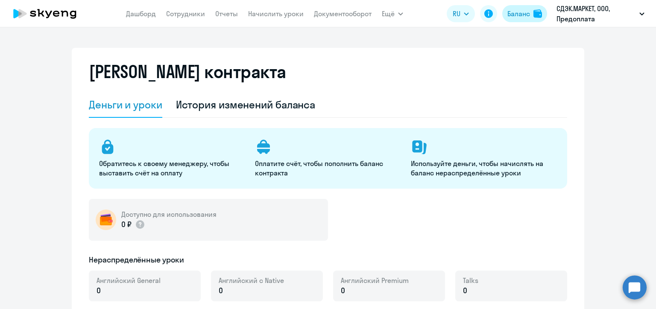
select select "english_adult_not_native_speaker"
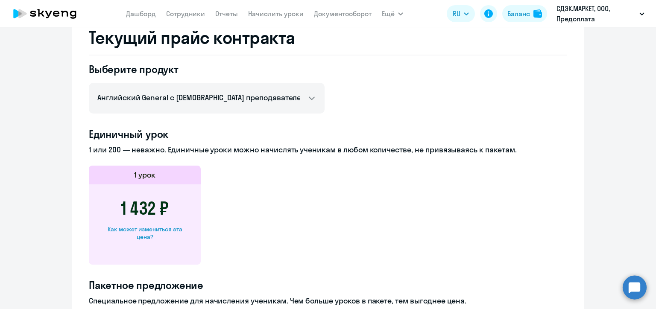
scroll to position [470, 0]
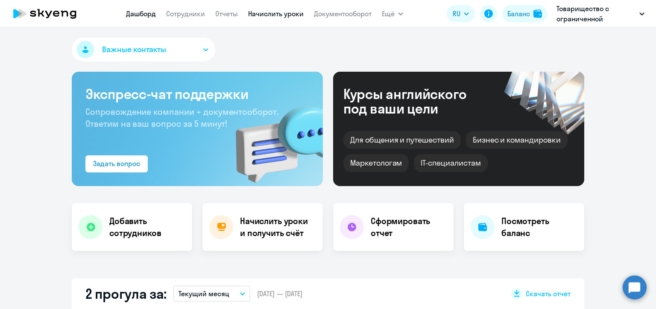
click at [284, 15] on link "Начислить уроки" at bounding box center [276, 13] width 56 height 9
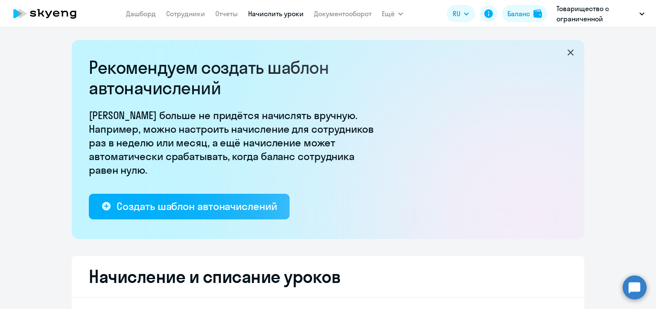
select select "10"
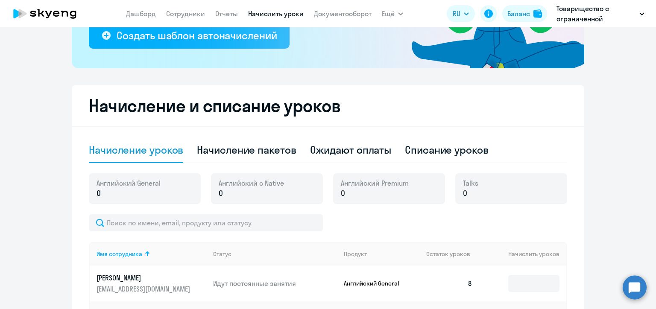
scroll to position [256, 0]
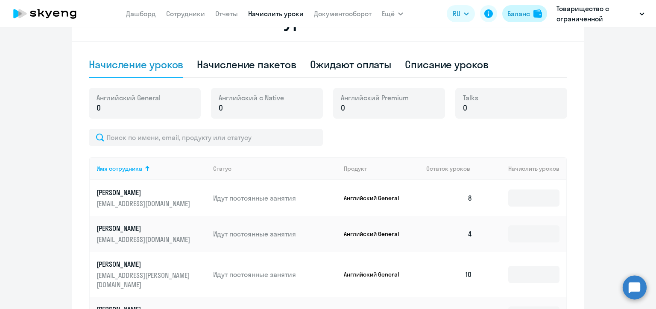
click at [524, 14] on div "Баланс" at bounding box center [518, 14] width 23 height 10
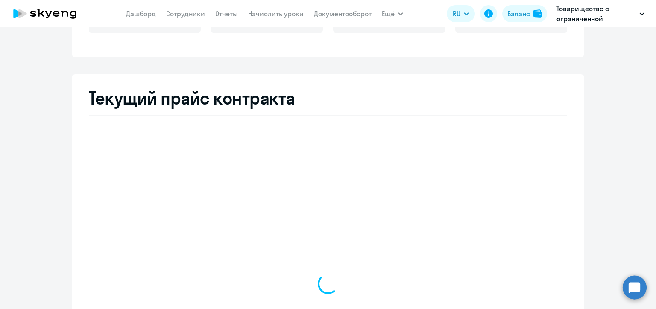
select select "english_adult_not_native_speaker"
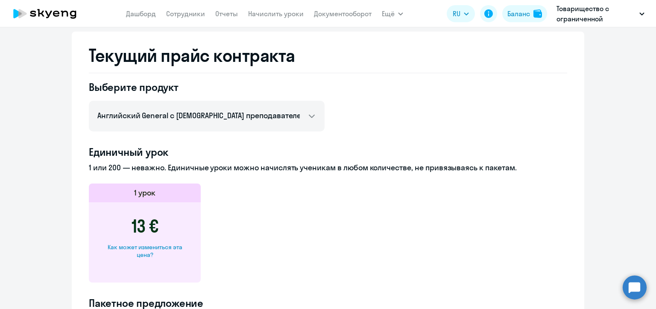
scroll to position [153, 0]
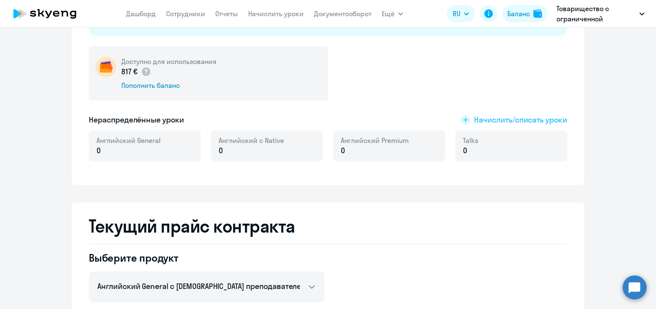
click at [524, 120] on span "Начислить/списать уроки" at bounding box center [520, 119] width 93 height 11
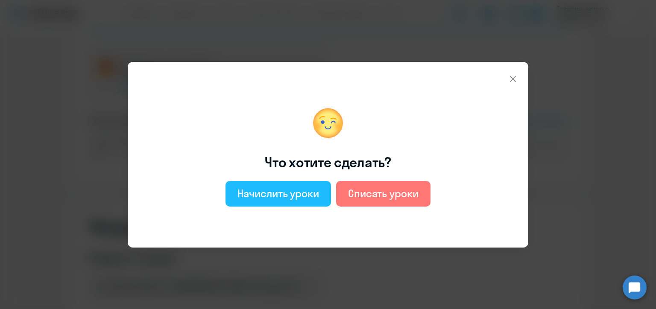
click at [302, 186] on button "Начислить уроки" at bounding box center [277, 194] width 105 height 26
select select "english_adult_not_native_speaker"
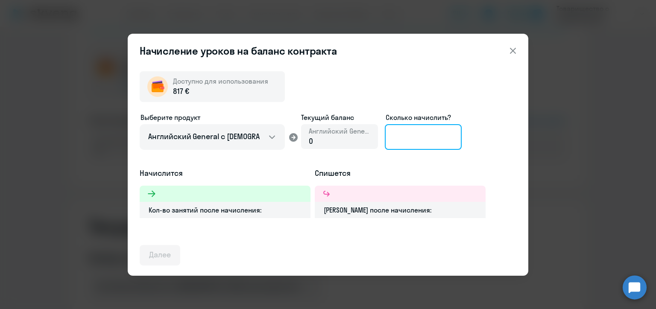
click at [404, 137] on input at bounding box center [423, 137] width 77 height 26
type input "10"
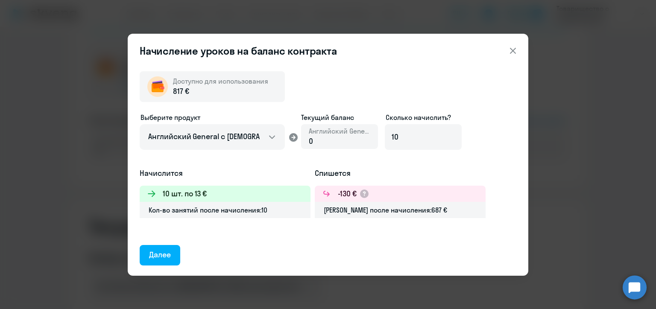
click at [161, 255] on div "Далее" at bounding box center [160, 254] width 22 height 11
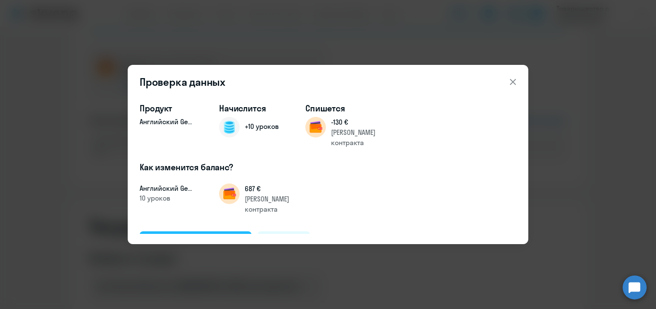
click at [174, 236] on div "Подтвердить и начислить" at bounding box center [195, 241] width 93 height 11
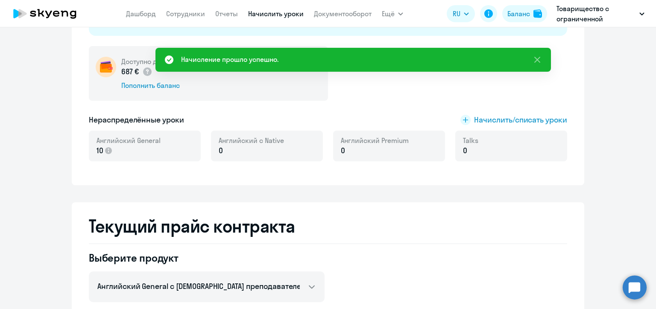
click at [282, 14] on link "Начислить уроки" at bounding box center [276, 13] width 56 height 9
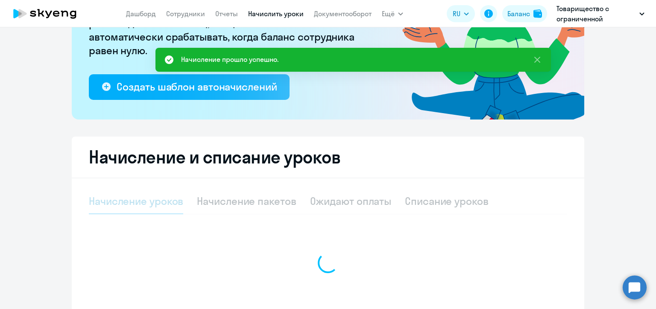
select select "10"
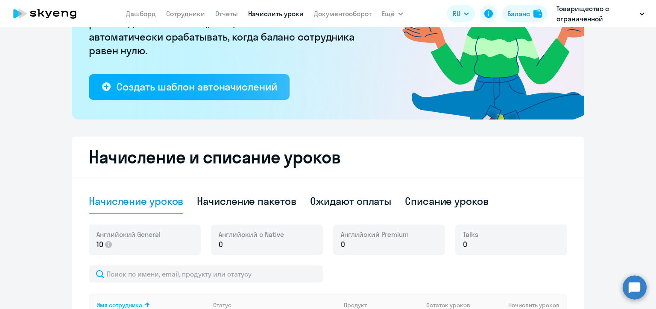
scroll to position [248, 0]
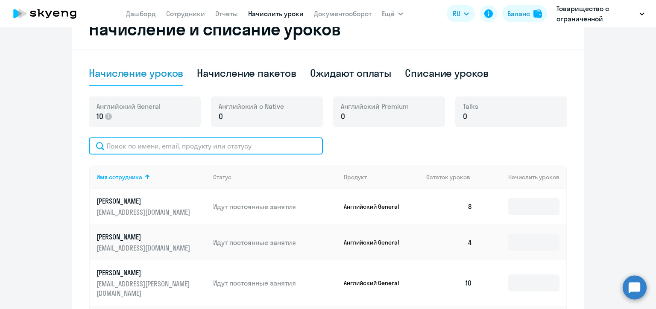
click at [185, 149] on input "text" at bounding box center [206, 146] width 234 height 17
paste input "22023772"
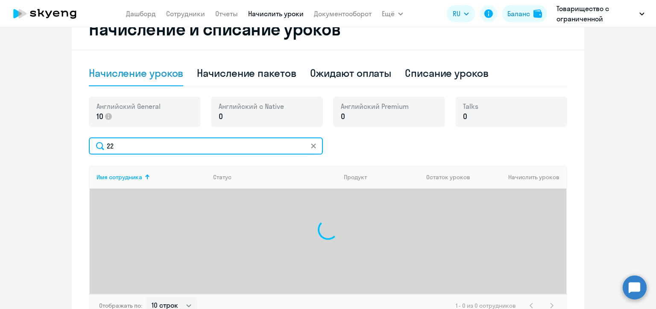
type input "2"
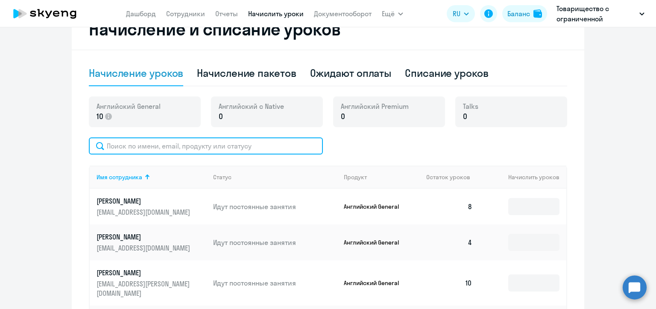
paste input "Ханин"
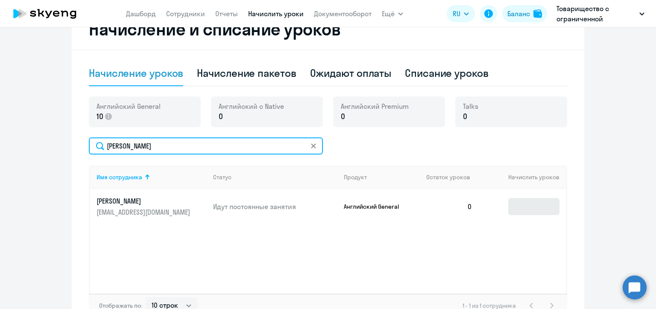
type input "Ханин"
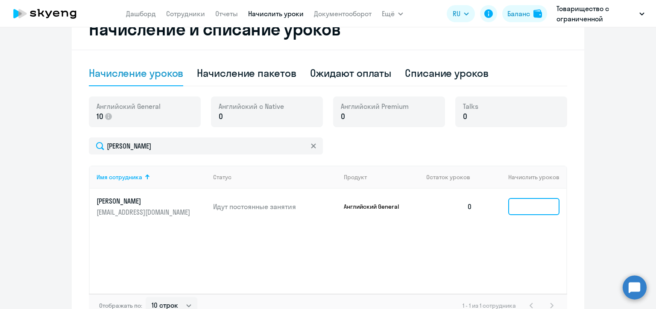
click at [518, 204] on input at bounding box center [533, 206] width 51 height 17
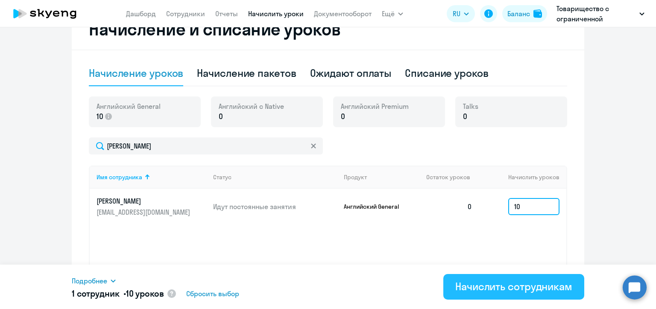
type input "10"
click at [516, 291] on div "Начислить сотрудникам" at bounding box center [513, 287] width 117 height 14
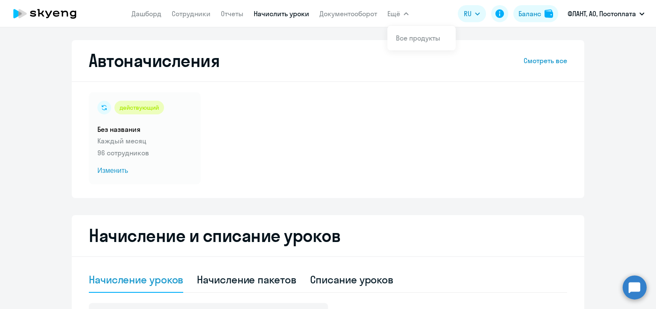
select select "10"
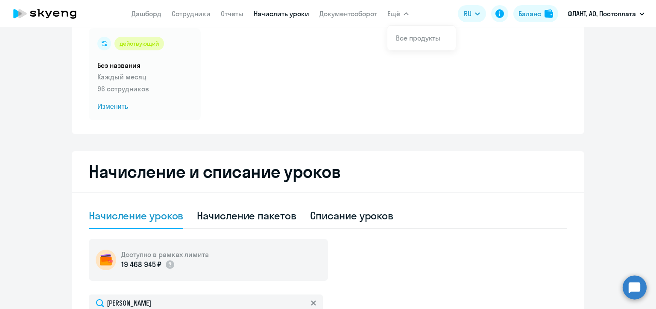
scroll to position [21, 0]
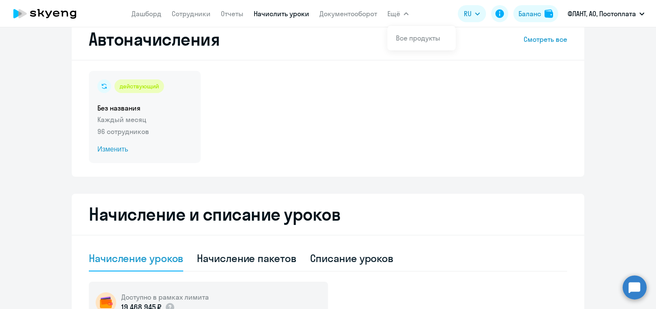
click at [121, 151] on span "Изменить" at bounding box center [144, 149] width 95 height 10
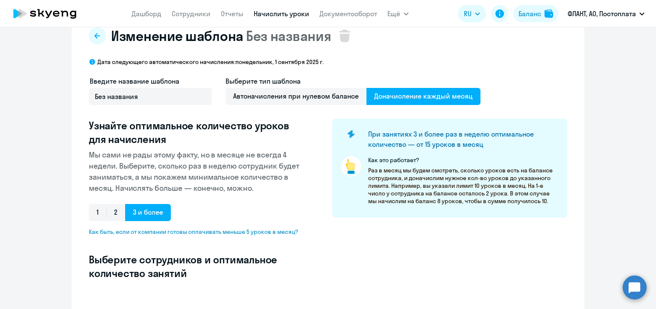
select select "10"
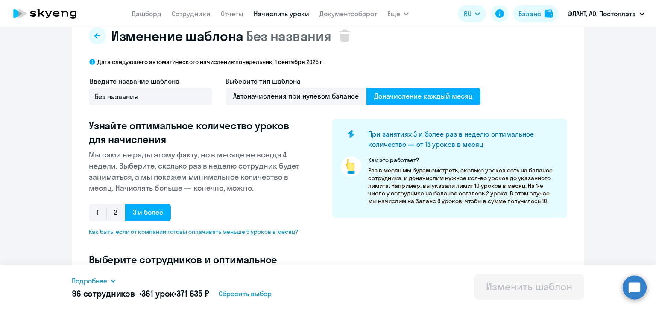
scroll to position [107, 0]
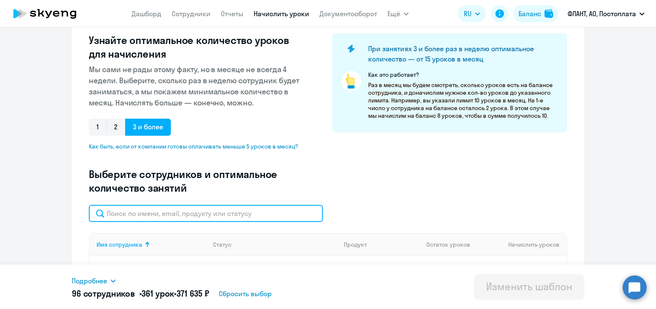
click at [167, 213] on input "text" at bounding box center [206, 213] width 234 height 17
paste input "[EMAIL_ADDRESS][DOMAIN_NAME]"
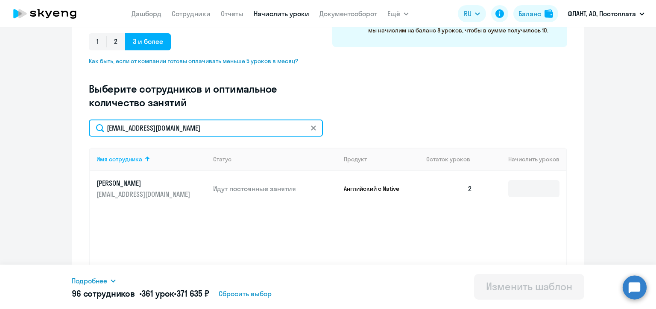
type input "[EMAIL_ADDRESS][DOMAIN_NAME]"
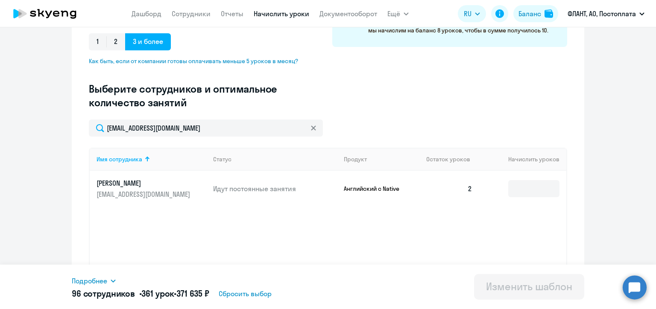
click at [389, 274] on div "Подробнее Имя сотрудника Продукт Начислить уроков Головачев Сергей Английский G…" at bounding box center [328, 287] width 512 height 44
click at [525, 187] on input at bounding box center [533, 188] width 51 height 17
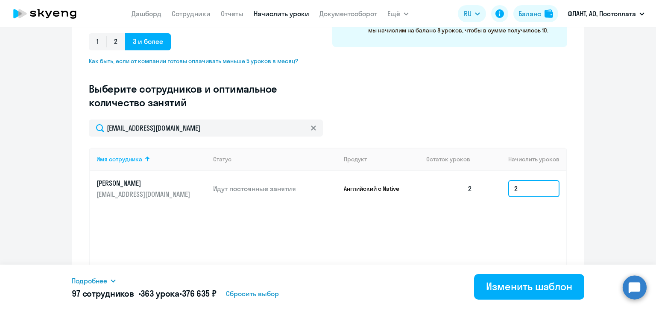
type input "2"
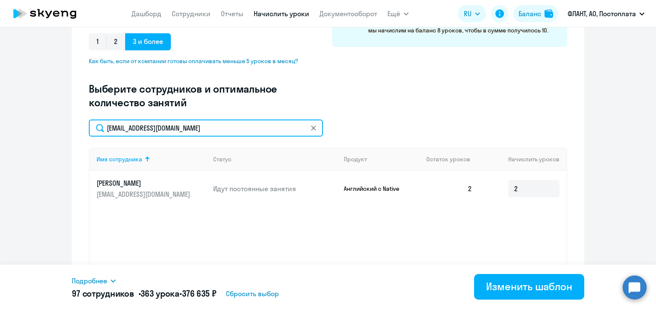
click at [151, 129] on input "[EMAIL_ADDRESS][DOMAIN_NAME]" at bounding box center [206, 128] width 234 height 17
paste input "[PERSON_NAME][EMAIL_ADDRESS][DOMAIN_NAME]"
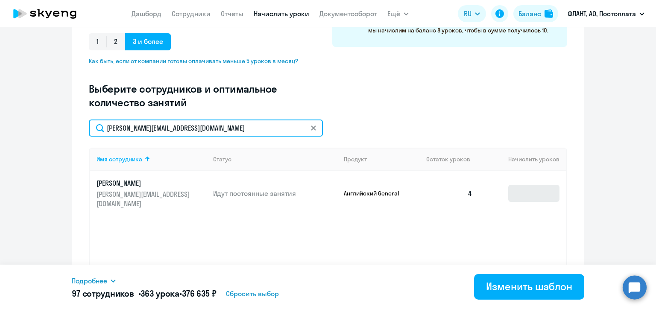
type input "[PERSON_NAME][EMAIL_ADDRESS][DOMAIN_NAME]"
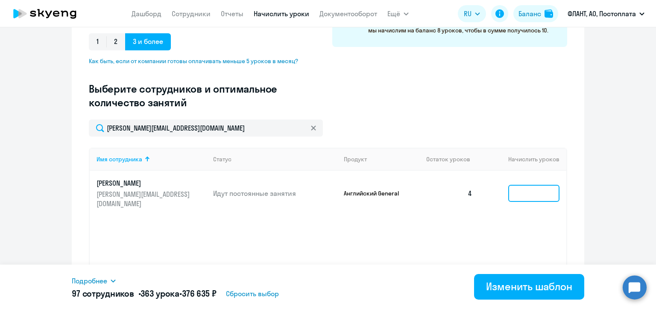
click at [520, 190] on input at bounding box center [533, 193] width 51 height 17
type input "4"
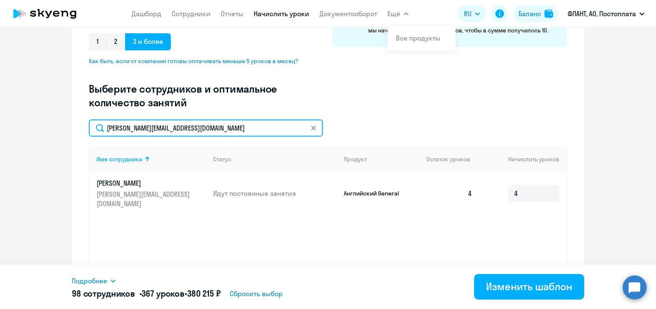
click at [157, 129] on input "helen-kladova@yandex.ru" at bounding box center [206, 128] width 234 height 17
paste input "leony.th@gmail.com"
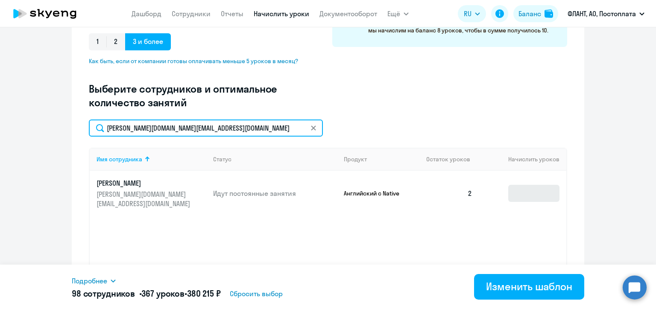
type input "leony.th@gmail.com"
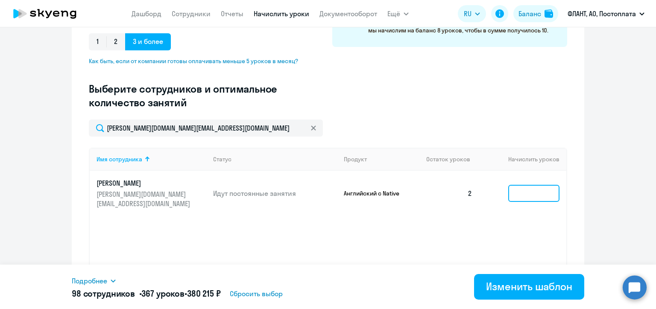
click at [521, 192] on input at bounding box center [533, 193] width 51 height 17
type input "2"
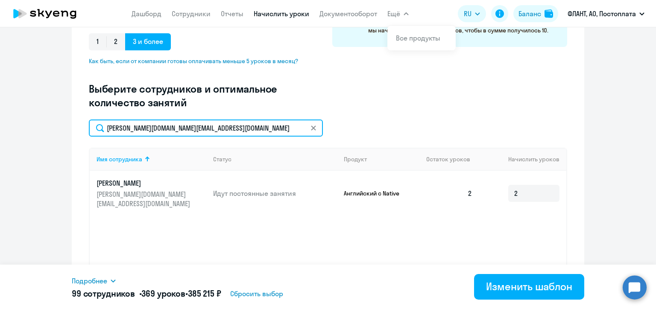
click at [139, 130] on input "leony.th@gmail.com" at bounding box center [206, 128] width 234 height 17
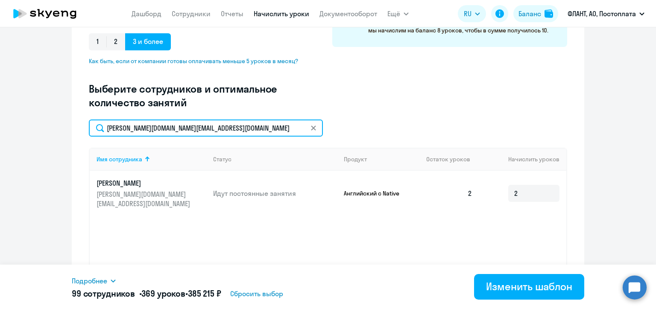
paste input "serj.v.lazarev"
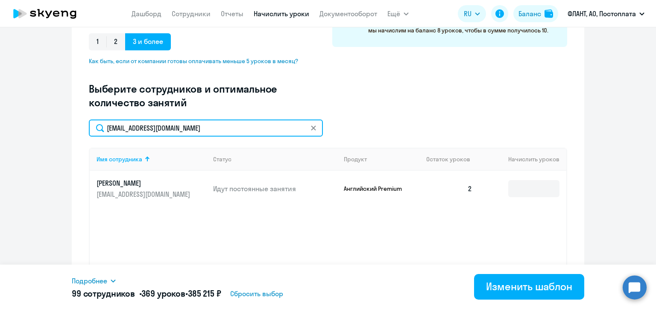
type input "serj.v.lazarev@gmail.com"
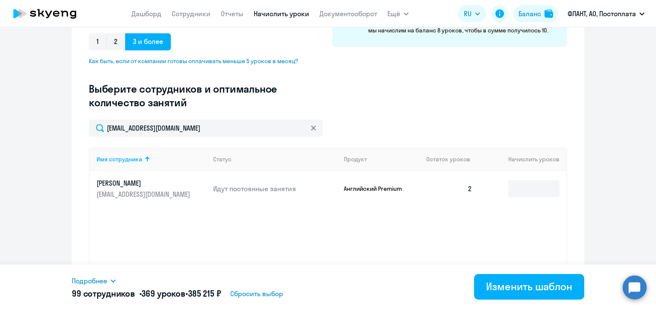
click at [641, 225] on ng-component "Изменение шаблона Без названия Дата следующего автоматического начисления: поне…" at bounding box center [328, 80] width 656 height 465
click at [533, 188] on input at bounding box center [533, 188] width 51 height 17
type input "3"
click at [331, 239] on div "Имя сотрудника Статус Продукт Остаток уроков Начислить уроков Лазарев Сергей se…" at bounding box center [328, 212] width 478 height 128
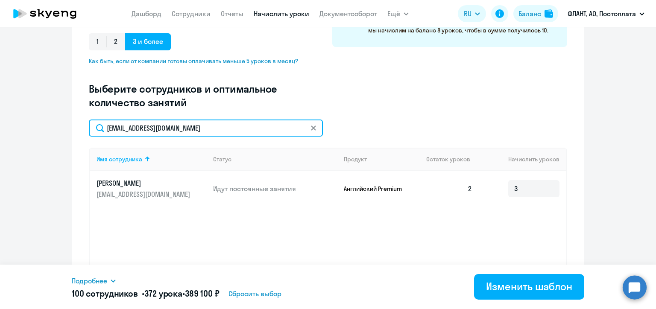
click at [146, 131] on input "serj.v.lazarev@gmail.com" at bounding box center [206, 128] width 234 height 17
paste input "rukavishnikov.a"
type input "rukavishnikov.av@gmail.com"
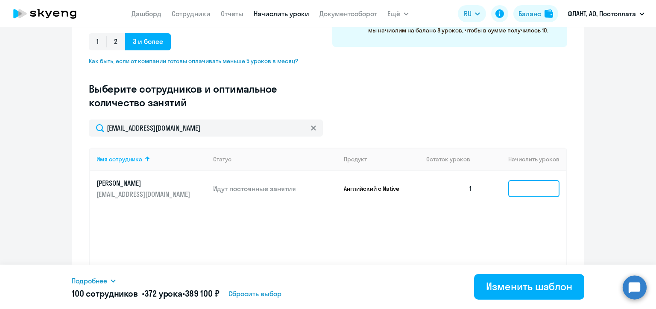
click at [518, 190] on input at bounding box center [533, 188] width 51 height 17
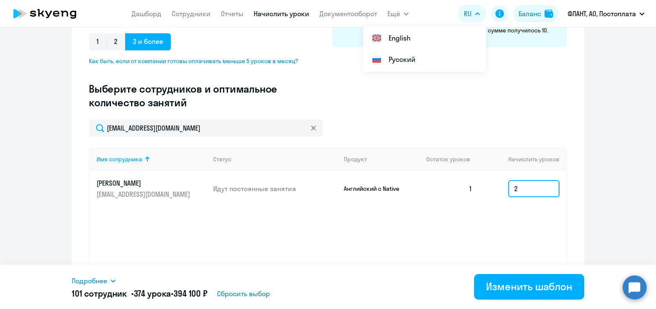
type input "2"
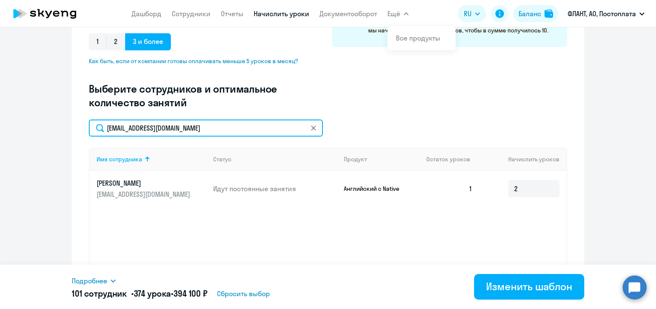
click at [147, 129] on input "rukavishnikov.av@gmail.com" at bounding box center [206, 128] width 234 height 17
paste input "oymirono"
click at [174, 125] on input "oymironov@gmail.com" at bounding box center [206, 128] width 234 height 17
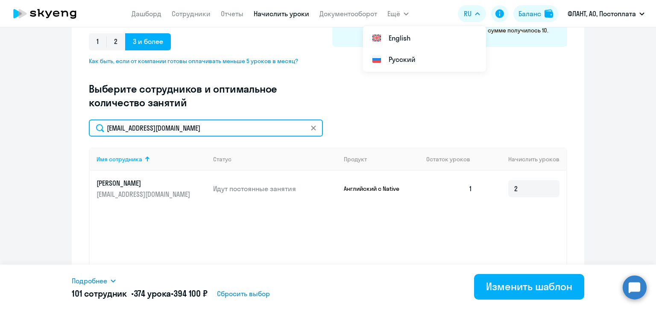
click at [174, 125] on input "oymironov@gmail.com" at bounding box center [206, 128] width 234 height 17
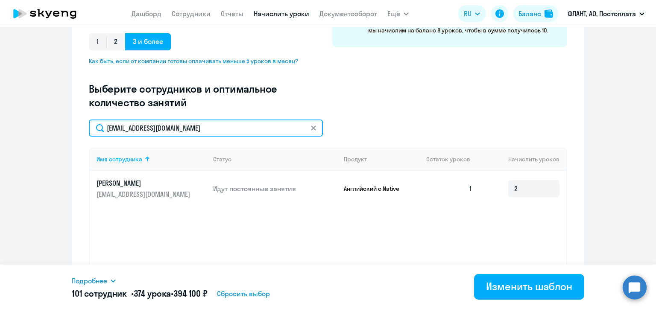
click at [174, 125] on input "oymironov@gmail.com" at bounding box center [206, 128] width 234 height 17
paste input "shakhov-yurko@yandex.ru"
type input "shakhov-yurko@yandex.ru"
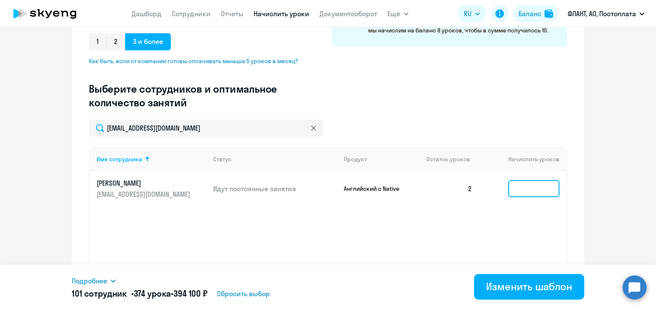
click at [519, 190] on input at bounding box center [533, 188] width 51 height 17
type input "2"
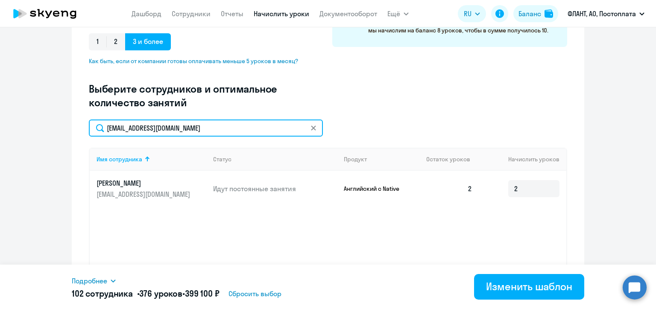
click at [163, 128] on input "shakhov-yurko@yandex.ru" at bounding box center [206, 128] width 234 height 17
paste input "kolashtov@gmail.com"
type input "kolashtov@gmail.com"
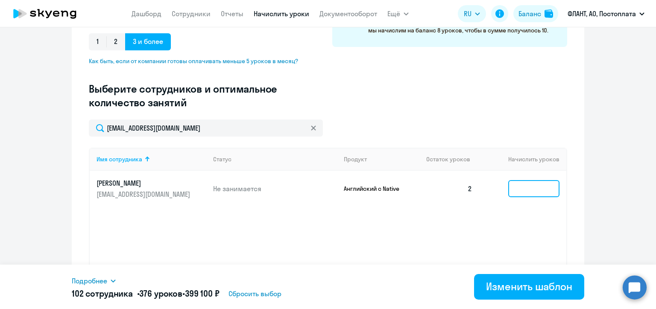
click at [523, 189] on input at bounding box center [533, 188] width 51 height 17
type input "2"
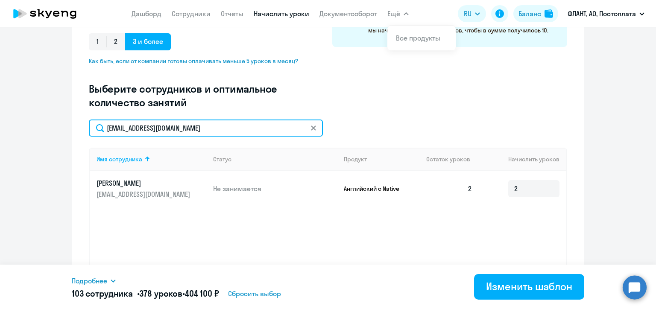
click at [155, 130] on input "kolashtov@gmail.com" at bounding box center [206, 128] width 234 height 17
paste input "sergey@lavrinenko.org"
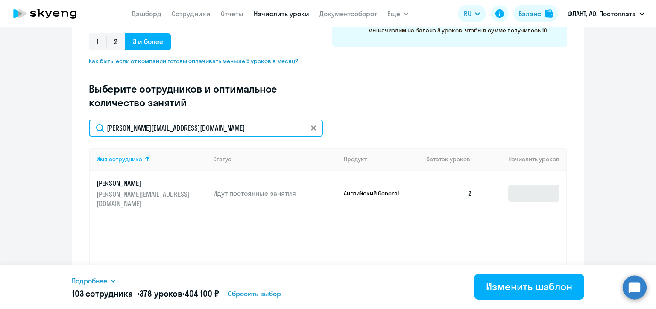
type input "sergey@lavrinenko.org"
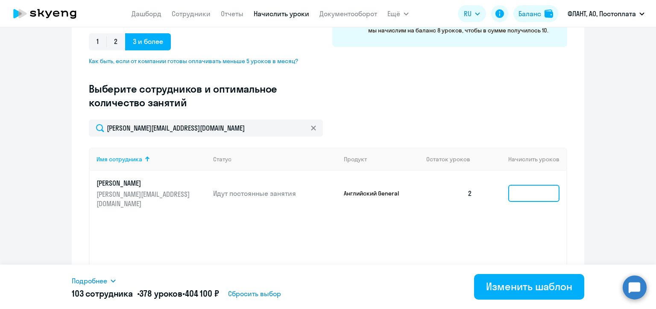
click at [512, 186] on input at bounding box center [533, 193] width 51 height 17
type input "4"
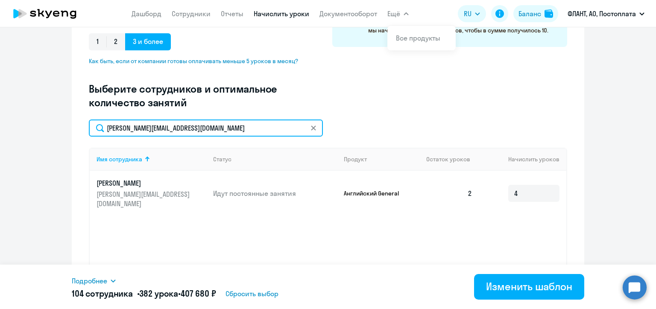
click at [160, 127] on input "sergey@lavrinenko.org" at bounding box center [206, 128] width 234 height 17
paste input "adyner@mail.ru"
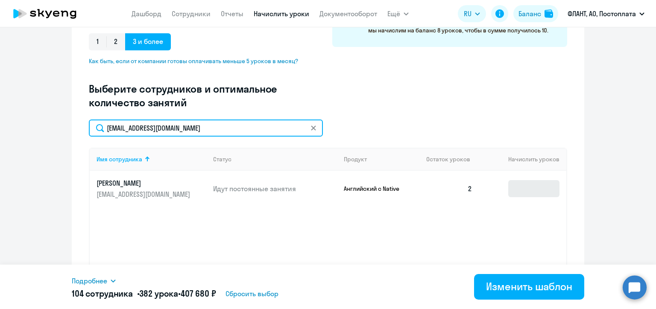
type input "adyner@mail.ru"
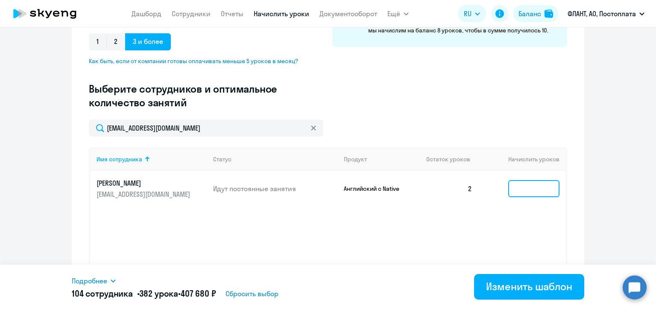
click at [513, 186] on input at bounding box center [533, 188] width 51 height 17
type input "2"
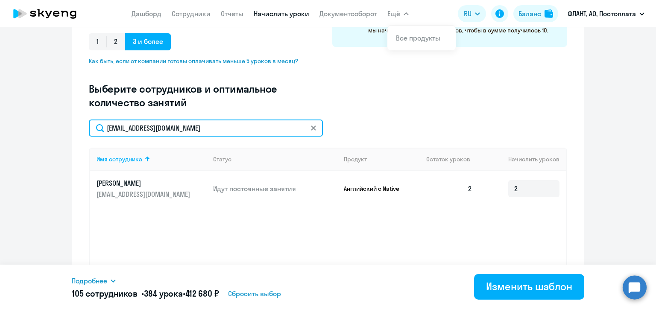
click at [141, 129] on input "adyner@mail.ru" at bounding box center [206, 128] width 234 height 17
paste input "flyslam@yandex"
type input "flyslam@yandex.ru"
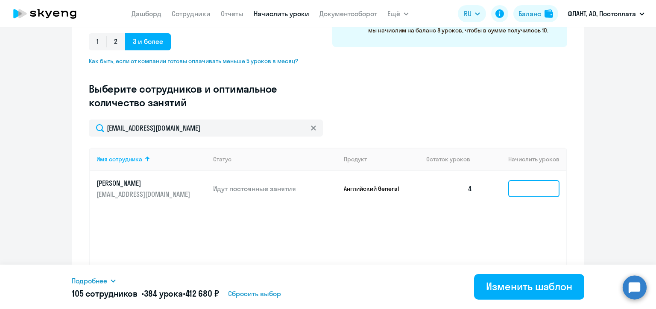
click at [518, 185] on input at bounding box center [533, 188] width 51 height 17
type input "4"
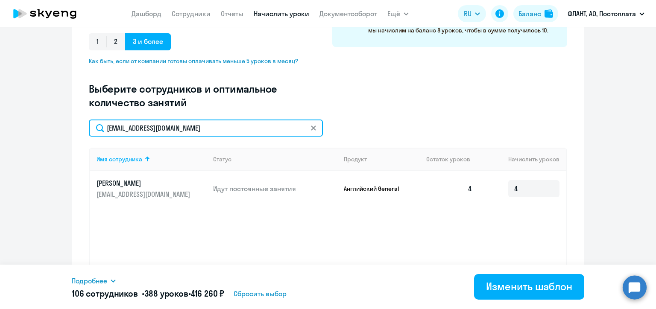
click at [152, 128] on input "flyslam@yandex.ru" at bounding box center [206, 128] width 234 height 17
paste input "elzov.nikita@gmail.com"
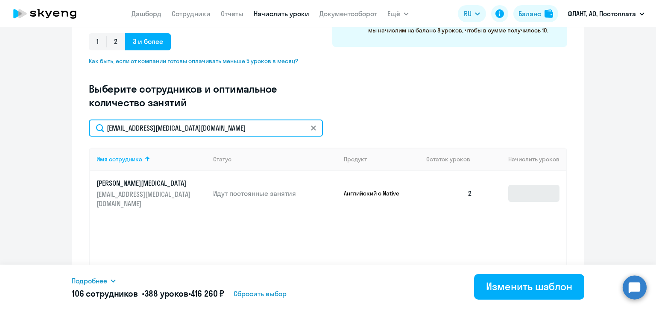
type input "elzov.nikita@gmail.com"
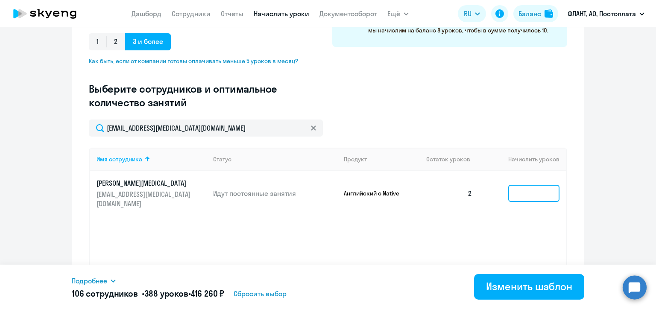
click at [516, 186] on input at bounding box center [533, 193] width 51 height 17
type input "2"
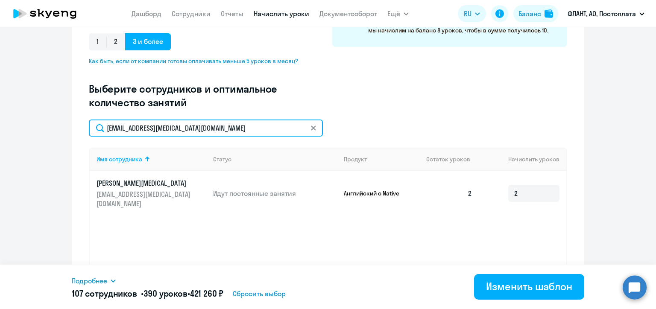
click at [152, 127] on input "elzov.nikita@gmail.com" at bounding box center [206, 128] width 234 height 17
click at [151, 127] on input "elzov.nikita@gmail.com" at bounding box center [206, 128] width 234 height 17
paste input "drdeimosnn"
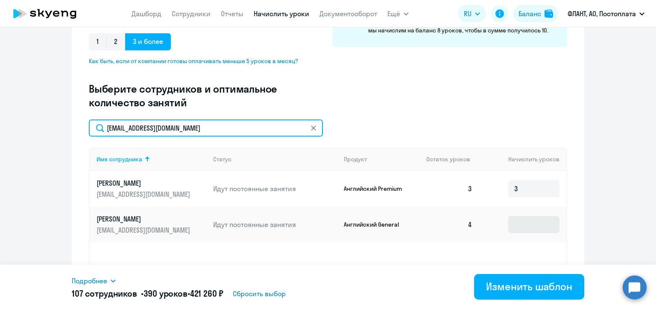
type input "drdeimosnn@gmail.com"
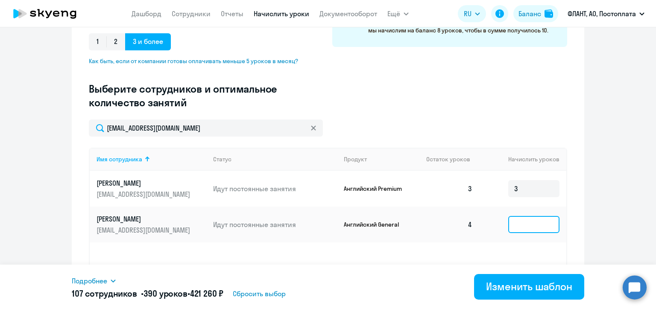
click at [516, 224] on input at bounding box center [533, 224] width 51 height 17
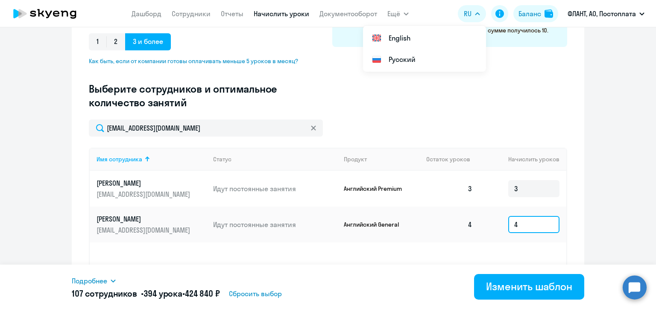
type input "4"
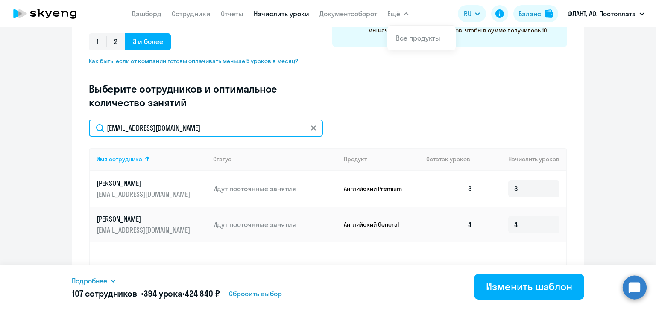
click at [133, 125] on input "drdeimosnn@gmail.com" at bounding box center [206, 128] width 234 height 17
paste input "bazueva.olesya87"
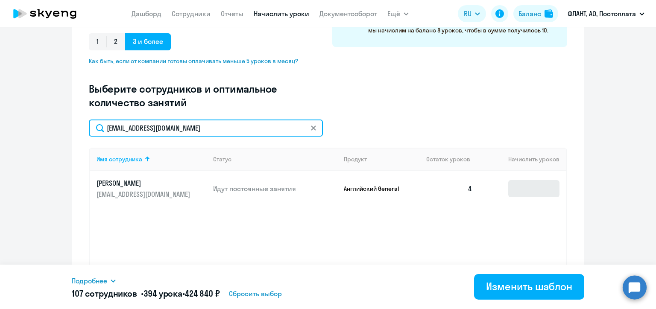
type input "bazueva.olesya87@gmail.com"
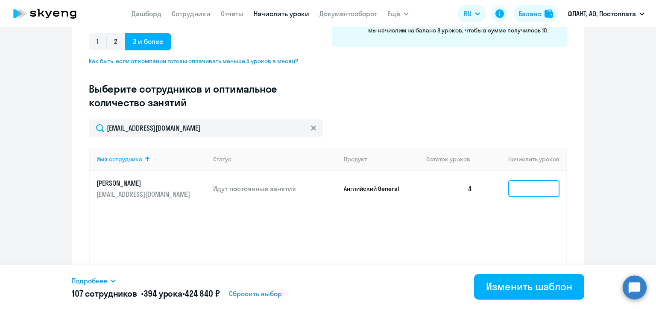
click at [521, 187] on input at bounding box center [533, 188] width 51 height 17
type input "4"
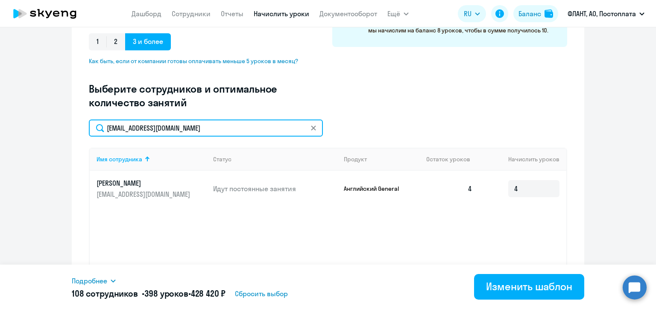
click at [176, 124] on input "bazueva.olesya87@gmail.com" at bounding box center [206, 128] width 234 height 17
paste input "maslosan@mail.ru"
type input "maslosan@mail.ru"
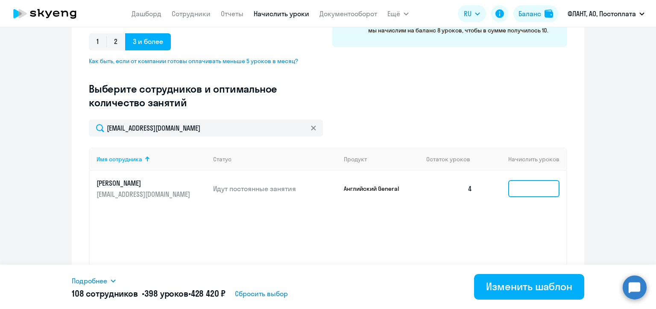
click at [511, 187] on input at bounding box center [533, 188] width 51 height 17
type input "4"
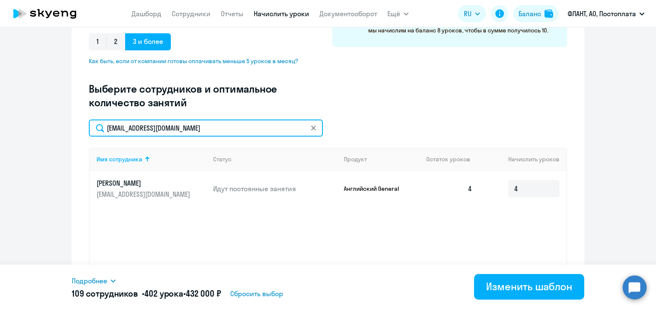
click at [134, 126] on input "maslosan@mail.ru" at bounding box center [206, 128] width 234 height 17
paste input "timnizam@gmail.com"
type input "timnizam@gmail.com"
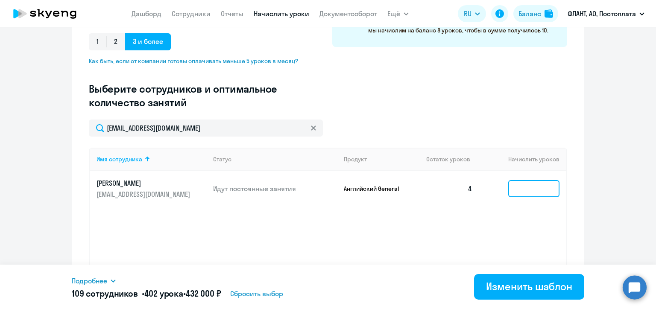
click at [515, 186] on input at bounding box center [533, 188] width 51 height 17
type input "4"
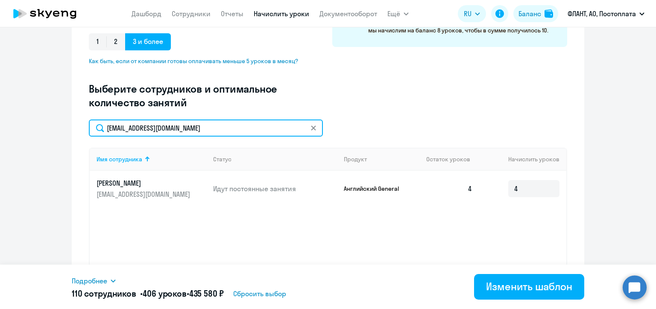
click at [147, 130] on input "timnizam@gmail.com" at bounding box center [206, 128] width 234 height 17
paste input "mufteevdo@mail.ru"
type input "mufteevdo@mail.ru"
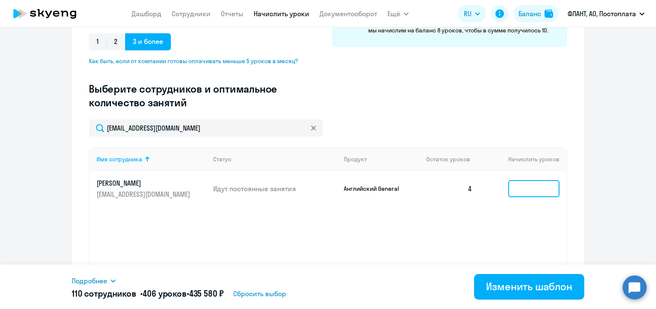
click at [518, 190] on input at bounding box center [533, 188] width 51 height 17
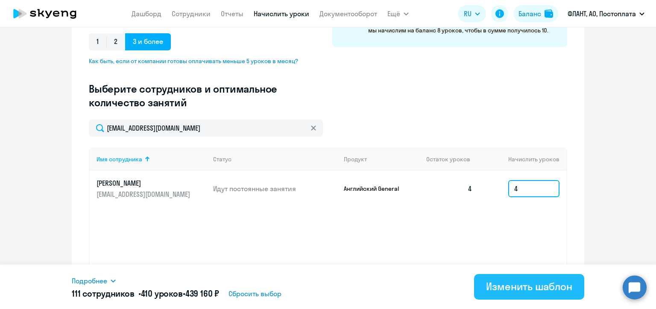
type input "4"
click at [527, 291] on div "Изменить шаблон" at bounding box center [529, 287] width 86 height 14
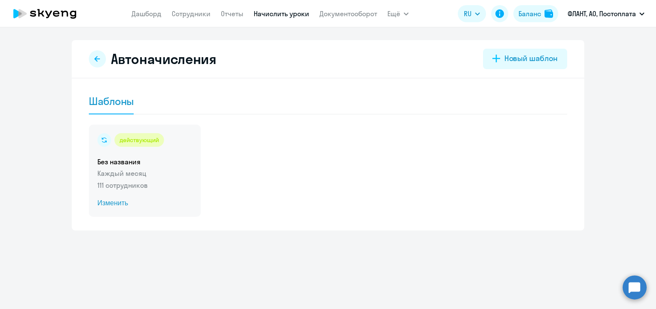
click at [113, 202] on span "Изменить" at bounding box center [144, 203] width 95 height 10
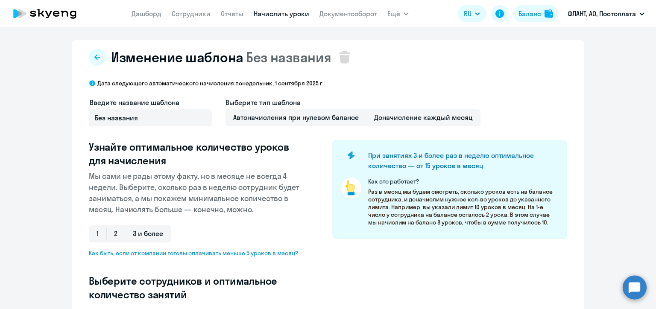
select select "10"
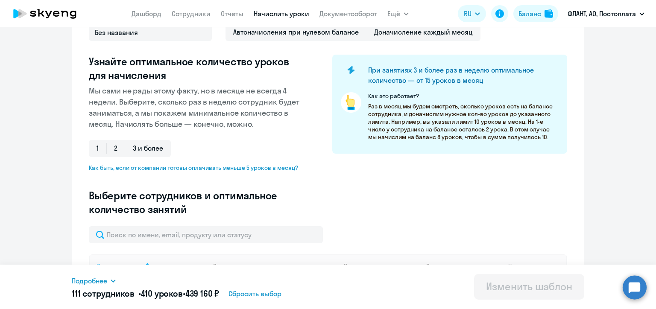
scroll to position [171, 0]
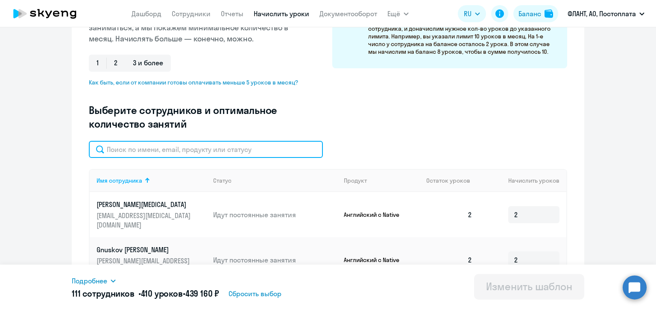
click at [202, 152] on input "text" at bounding box center [206, 149] width 234 height 17
paste input "oleg.beloshev@gmail.com"
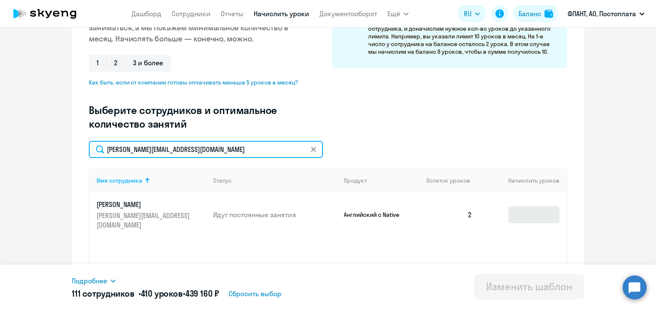
type input "oleg.beloshev@gmail.com"
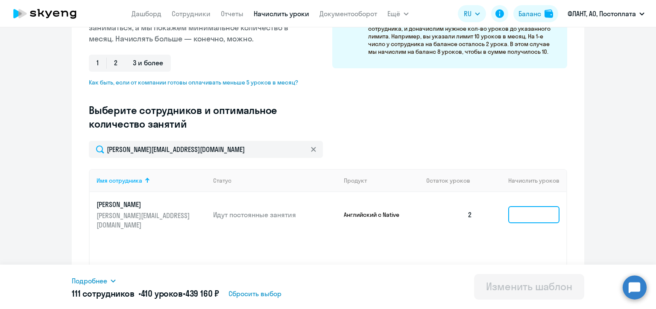
click at [519, 211] on input at bounding box center [533, 214] width 51 height 17
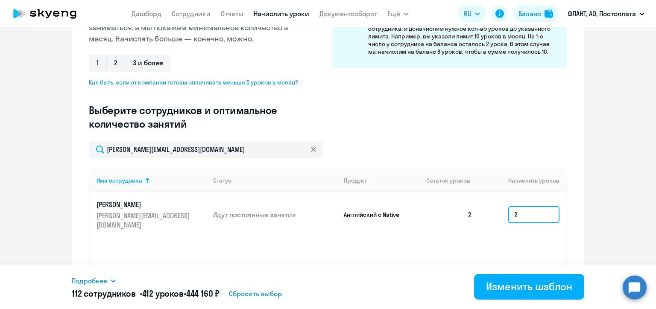
type input "2"
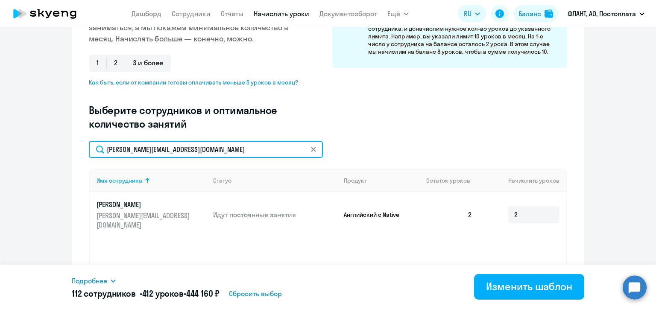
click at [141, 148] on input "oleg.beloshev@gmail.com" at bounding box center [206, 149] width 234 height 17
click at [141, 147] on input "oleg.beloshev@gmail.com" at bounding box center [206, 149] width 234 height 17
paste input "pav-kotovich@mail.ru"
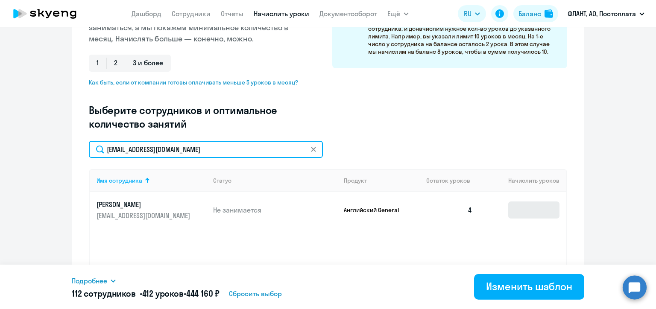
type input "pav-kotovich@mail.ru"
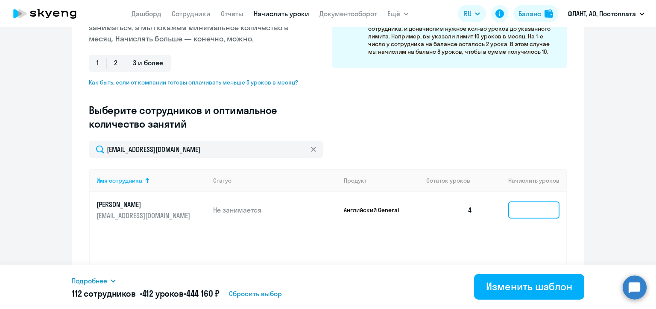
click at [519, 208] on input at bounding box center [533, 210] width 51 height 17
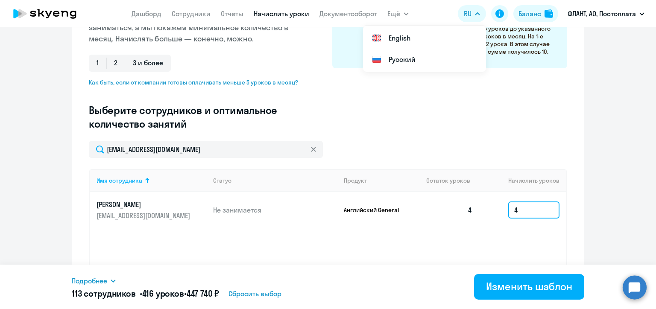
type input "4"
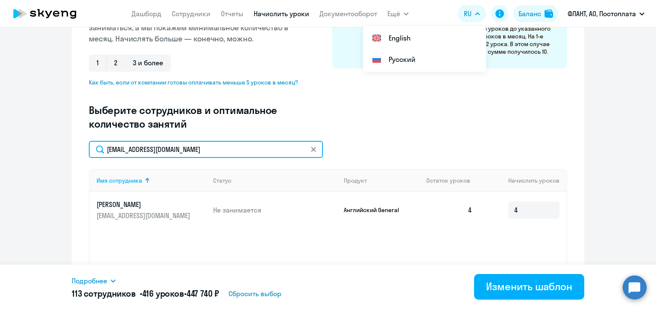
click at [134, 152] on input "pav-kotovich@mail.ru" at bounding box center [206, 149] width 234 height 17
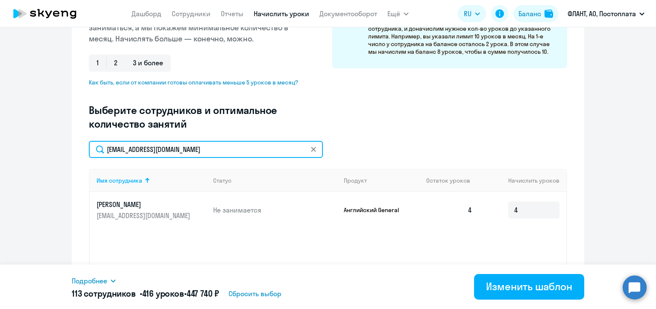
click at [134, 152] on input "pav-kotovich@mail.ru" at bounding box center [206, 149] width 234 height 17
paste input "virus.050891@gmail.com"
type input "virus.050891@gmail.com"
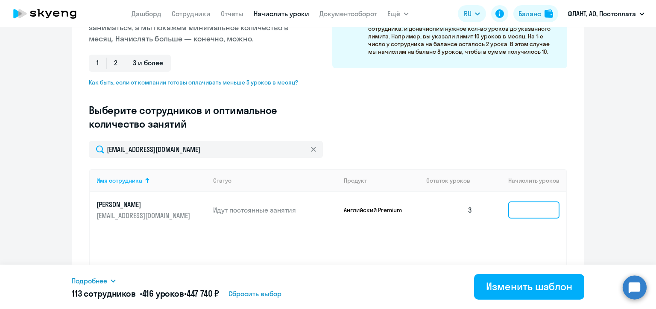
click at [515, 210] on input at bounding box center [533, 210] width 51 height 17
type input "3"
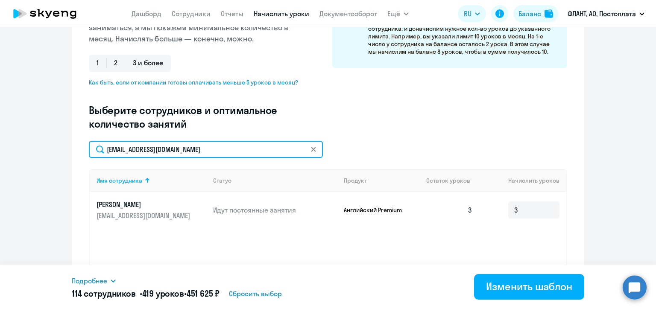
click at [167, 150] on input "virus.050891@gmail.com" at bounding box center [206, 149] width 234 height 17
paste input "brovkovvv"
type input "brovkovvv@gmail.com"
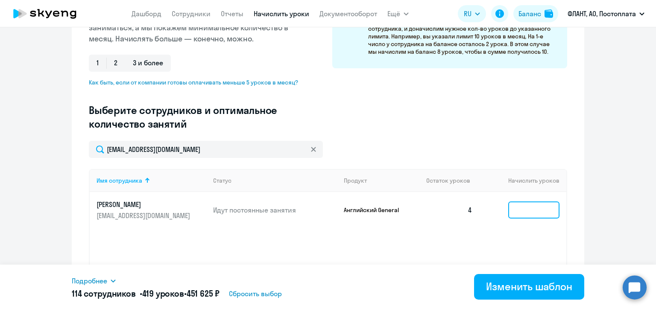
click at [528, 211] on input at bounding box center [533, 210] width 51 height 17
type input "4"
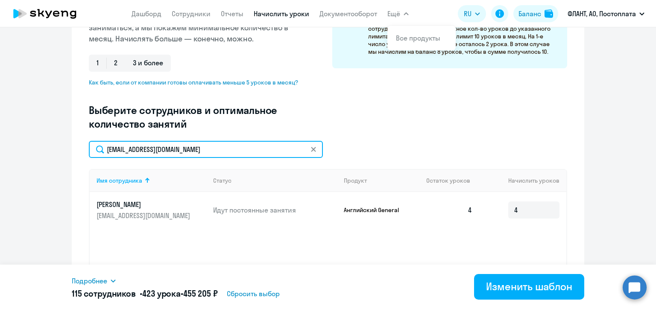
click at [148, 148] on input "brovkovvv@gmail.com" at bounding box center [206, 149] width 234 height 17
paste input "89308162616@yandex.ru"
type input "89308162616@yandex.ru"
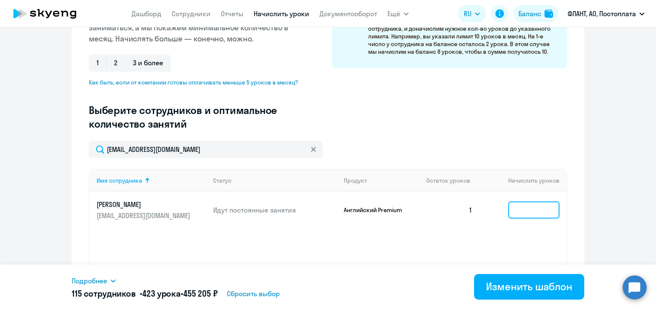
click at [518, 207] on input at bounding box center [533, 210] width 51 height 17
type input "3"
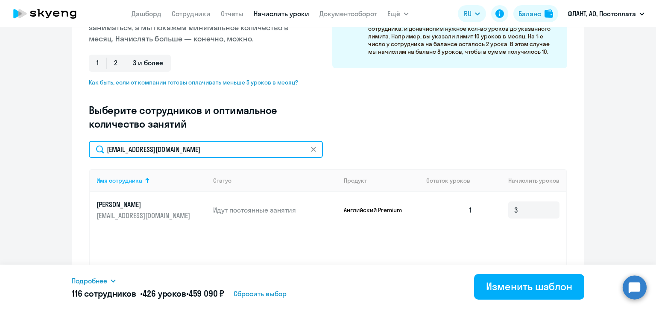
click at [152, 152] on input "89308162616@yandex.ru" at bounding box center [206, 149] width 234 height 17
paste input "realainov@ya"
type input "realainov@ya.ru"
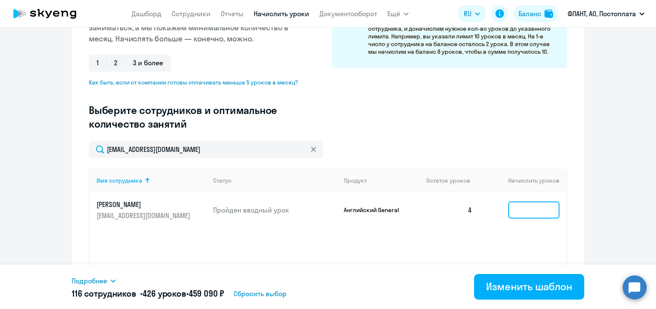
click at [518, 210] on input at bounding box center [533, 210] width 51 height 17
type input "4"
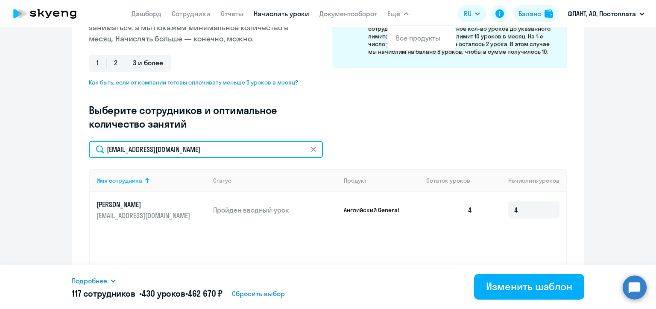
click at [158, 152] on input "realainov@ya.ru" at bounding box center [206, 149] width 234 height 17
paste input "777vadimvk@gmail.com"
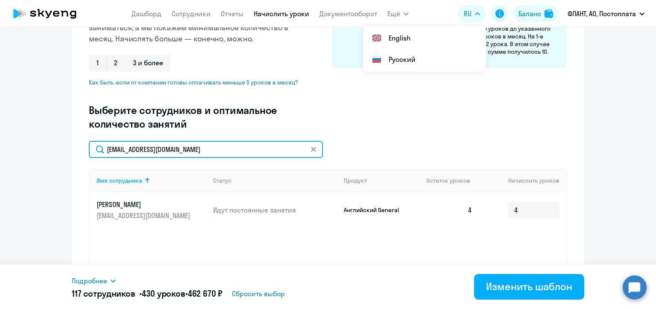
click at [149, 151] on input "777vadimvk@gmail.com" at bounding box center [206, 149] width 234 height 17
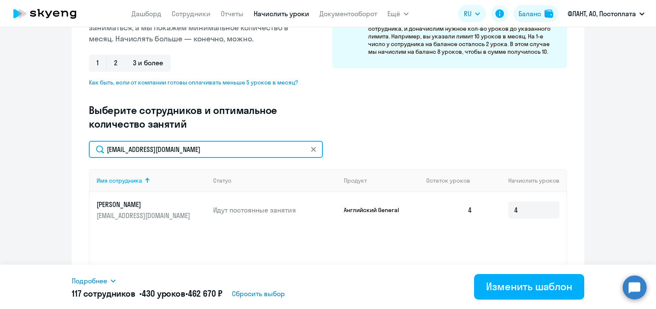
click at [149, 151] on input "777vadimvk@gmail.com" at bounding box center [206, 149] width 234 height 17
paste input "jerdin@yandex.ru"
type input "jerdin@yandex.ru"
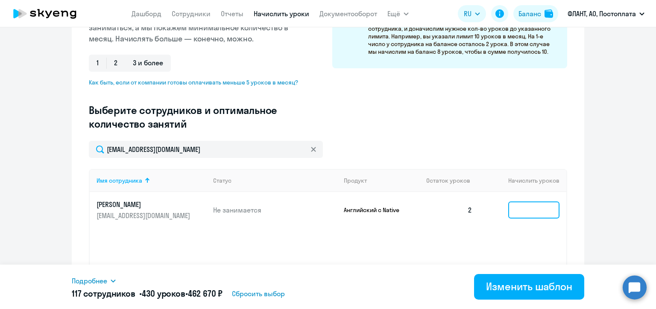
click at [521, 210] on input at bounding box center [533, 210] width 51 height 17
type input "2"
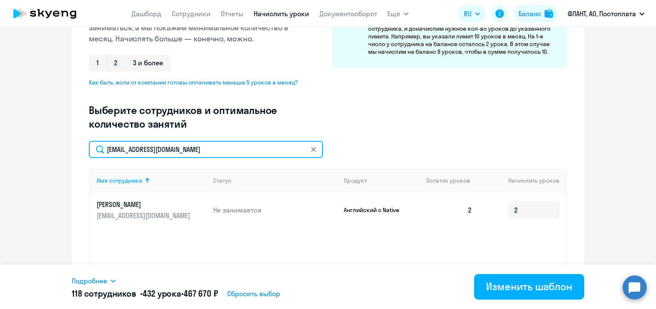
click at [143, 150] on input "jerdin@yandex.ru" at bounding box center [206, 149] width 234 height 17
paste input "marina.ermakovad@mail"
type input "marina.ermakovad@mail.ru"
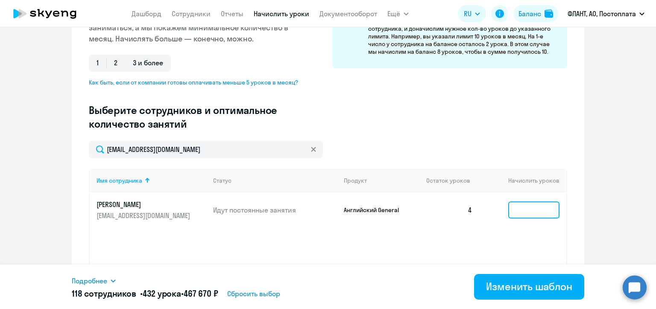
click at [515, 208] on input at bounding box center [533, 210] width 51 height 17
type input "4"
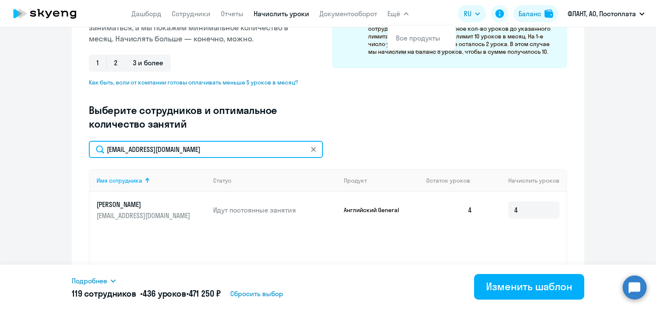
click at [173, 152] on input "marina.ermakovad@mail.ru" at bounding box center [206, 149] width 234 height 17
click at [173, 151] on input "marina.ermakovad@mail.ru" at bounding box center [206, 149] width 234 height 17
paste input "kirill@troitskiy.me"
type input "kirill@troitskiy.me"
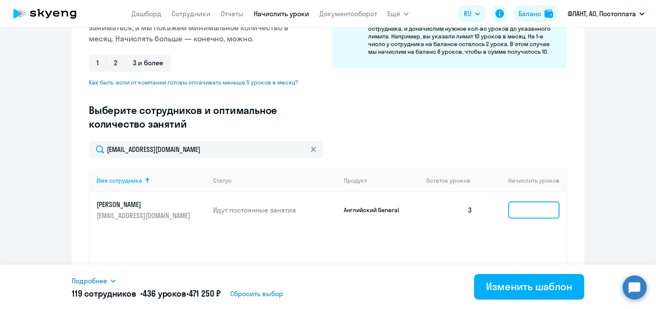
click at [509, 210] on input at bounding box center [533, 210] width 51 height 17
type input "4"
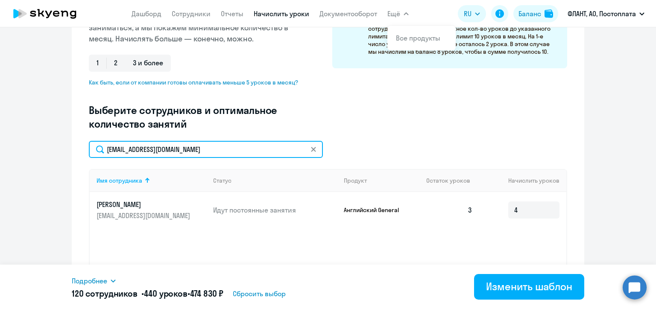
click at [140, 150] on input "kirill@troitskiy.me" at bounding box center [206, 149] width 234 height 17
click at [139, 150] on input "kirill@troitskiy.me" at bounding box center [206, 149] width 234 height 17
paste input "ramzes.murzakov99@gmail.com"
type input "ramzes.murzakov99@gmail.com"
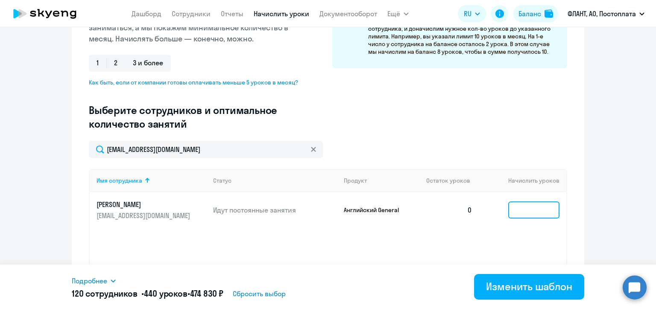
click at [519, 208] on input at bounding box center [533, 210] width 51 height 17
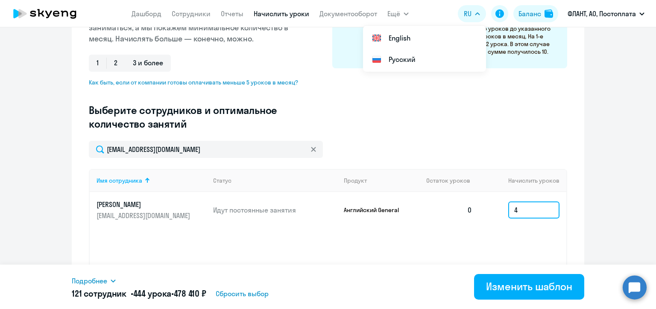
type input "4"
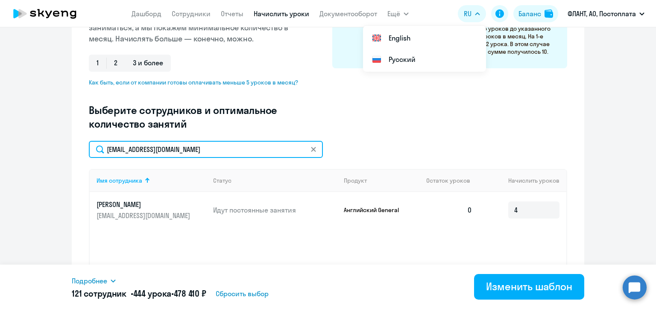
click at [164, 147] on input "ramzes.murzakov99@gmail.com" at bounding box center [206, 149] width 234 height 17
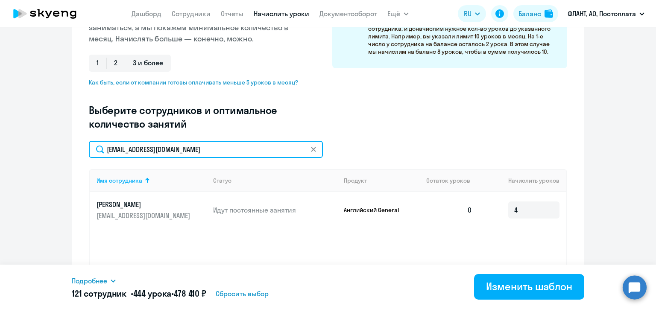
click at [164, 147] on input "ramzes.murzakov99@gmail.com" at bounding box center [206, 149] width 234 height 17
paste input "evgenysokolov91"
type input "evgenysokolov91@gmail.com"
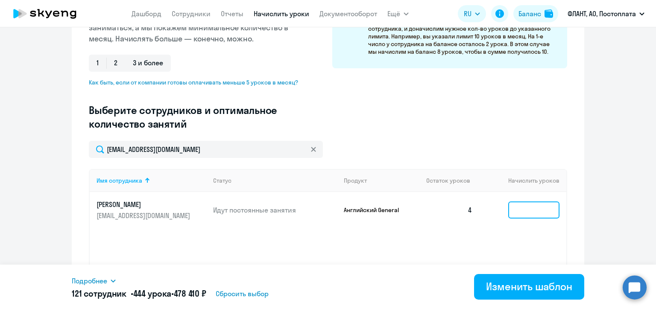
click at [511, 212] on input at bounding box center [533, 210] width 51 height 17
type input "4"
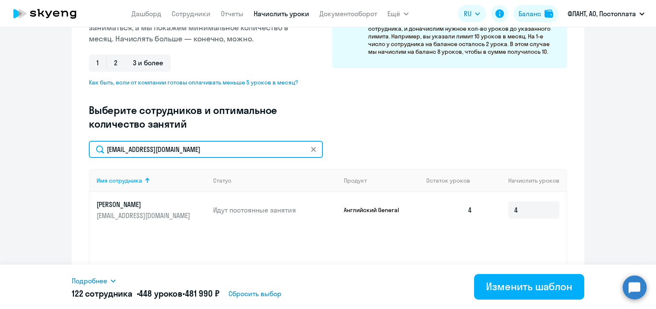
click at [158, 152] on input "evgenysokolov91@gmail.com" at bounding box center [206, 149] width 234 height 17
paste input "balahonova1999@mail.ru"
type input "balahonova1999@mail.ru"
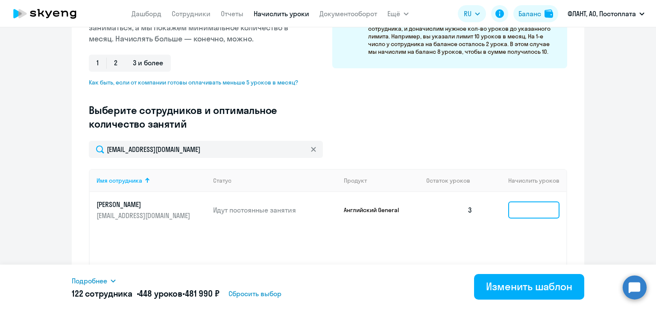
click at [520, 210] on input at bounding box center [533, 210] width 51 height 17
type input "4"
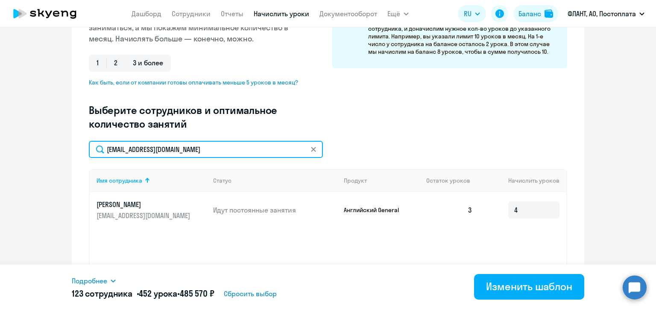
click at [171, 149] on input "balahonova1999@mail.ru" at bounding box center [206, 149] width 234 height 17
paste input "olesya.silvonik"
type input "olesya.silvonik@mail.ru"
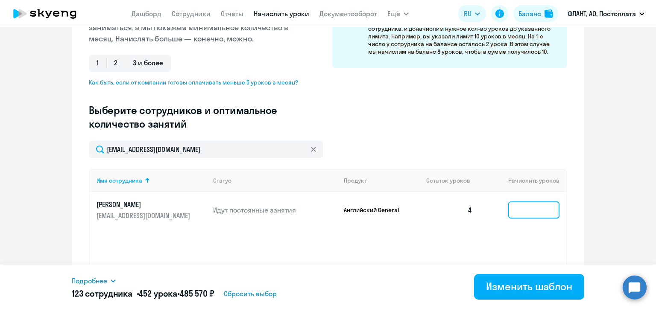
click at [521, 210] on input at bounding box center [533, 210] width 51 height 17
type input "4"
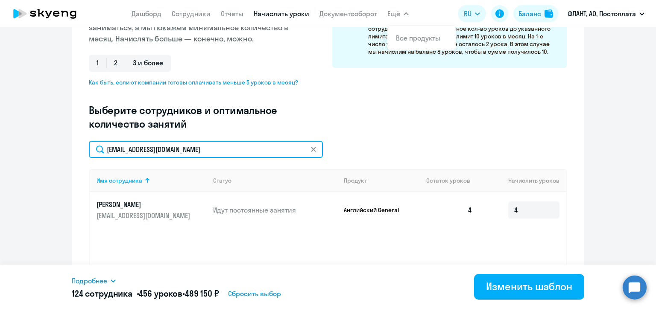
click at [152, 149] on input "olesya.silvonik@mail.ru" at bounding box center [206, 149] width 234 height 17
paste input "chavivi1138@gmail.com"
type input "chavivi1138@gmail.com"
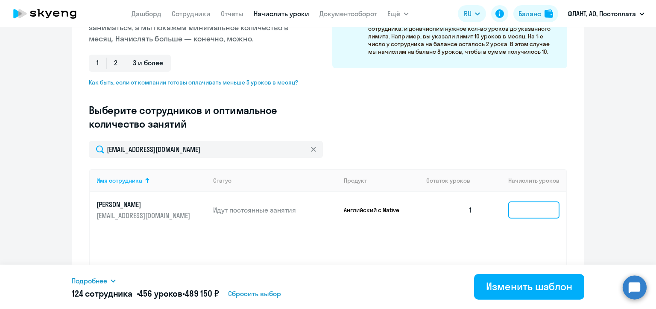
click at [529, 212] on input at bounding box center [533, 210] width 51 height 17
type input "2"
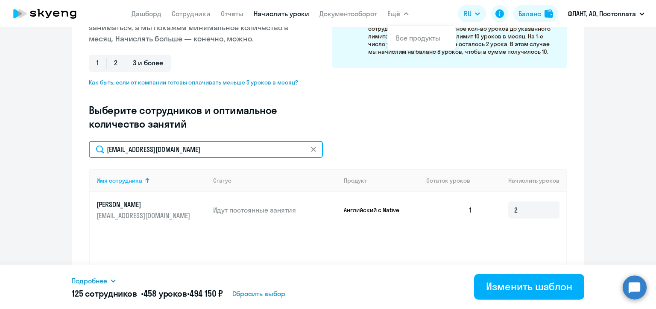
click at [130, 152] on input "chavivi1138@gmail.com" at bounding box center [206, 149] width 234 height 17
paste input "faroyam1@yandex.ru"
type input "faroyam1@yandex.ru"
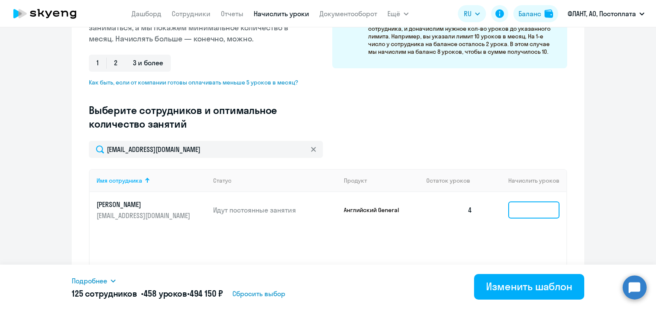
click at [519, 210] on input at bounding box center [533, 210] width 51 height 17
type input "4"
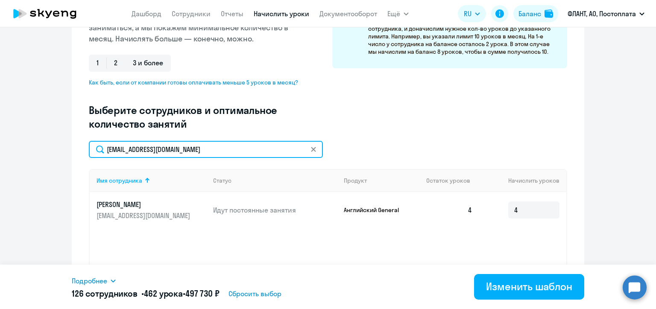
click at [153, 149] on input "faroyam1@yandex.ru" at bounding box center [206, 149] width 234 height 17
paste input "aleks.luov@gmail.com"
type input "aleks.luov@gmail.com"
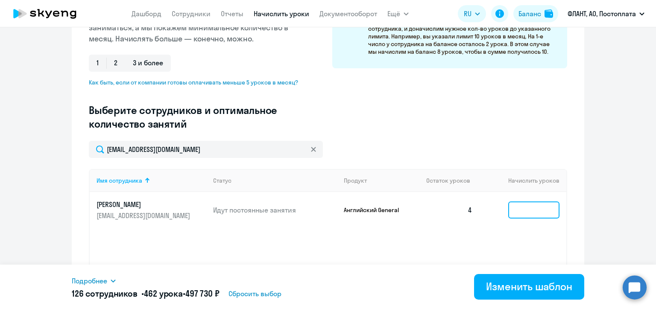
click at [516, 210] on input at bounding box center [533, 210] width 51 height 17
type input "4"
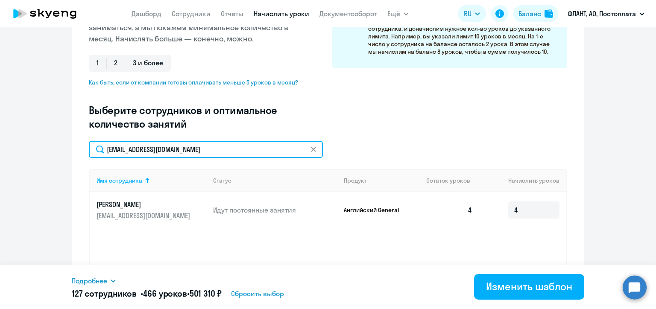
click at [160, 151] on input "aleks.luov@gmail.com" at bounding box center [206, 149] width 234 height 17
paste input "ylyel@icloud"
type input "ylyel@icloud.com"
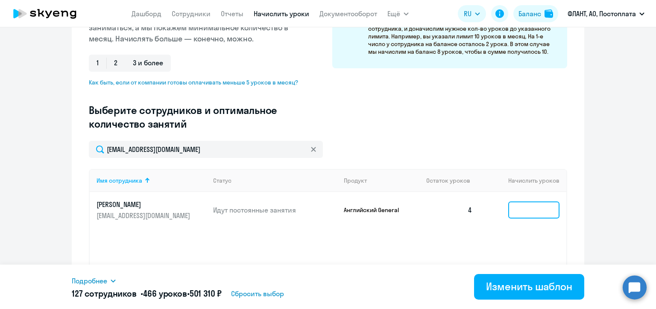
click at [524, 209] on input at bounding box center [533, 210] width 51 height 17
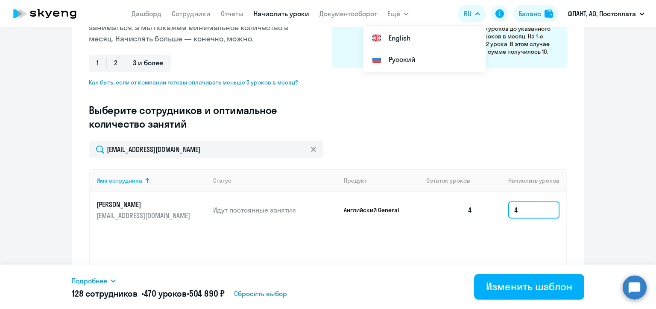
type input "4"
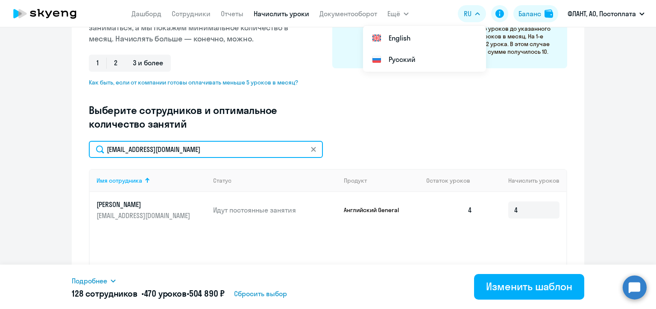
click at [129, 149] on input "ylyel@icloud.com" at bounding box center [206, 149] width 234 height 17
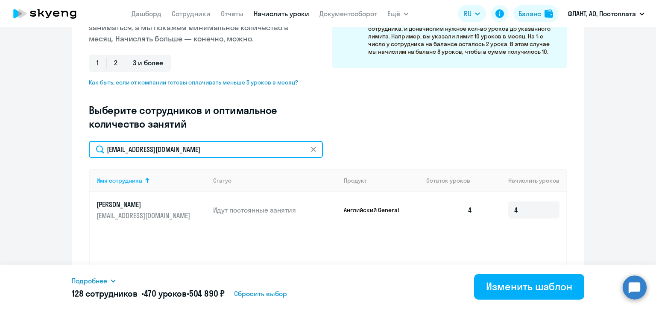
click at [129, 149] on input "ylyel@icloud.com" at bounding box center [206, 149] width 234 height 17
paste input "hauling@inbox.ru"
type input "hauling@inbox.ru"
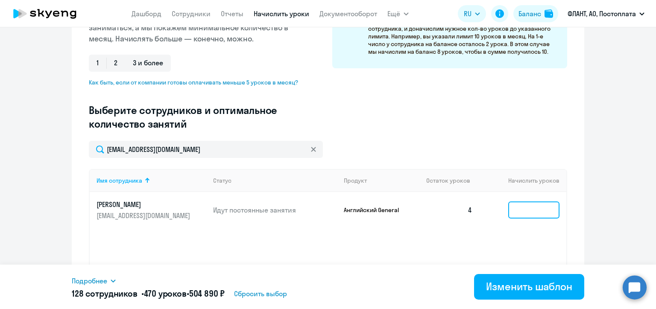
click at [518, 210] on input at bounding box center [533, 210] width 51 height 17
type input "4"
click at [531, 241] on div "Имя сотрудника Статус Продукт Остаток уроков Начислить уроков Пархоменко Мария …" at bounding box center [328, 233] width 478 height 128
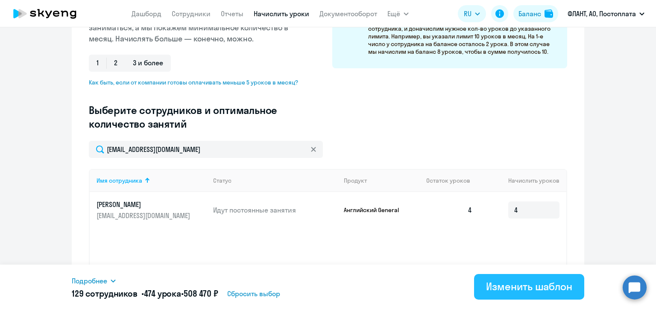
click at [533, 285] on div "Изменить шаблон" at bounding box center [529, 287] width 86 height 14
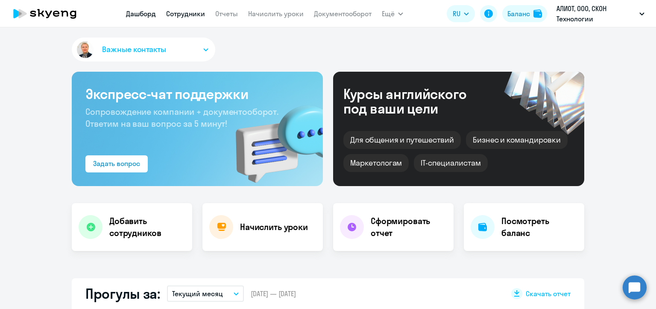
select select "30"
click at [160, 232] on h4 "Добавить сотрудников" at bounding box center [147, 227] width 76 height 24
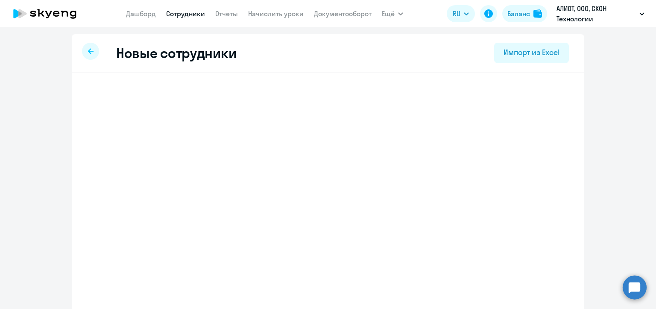
select select "english_adult_not_native_speaker"
select select "4"
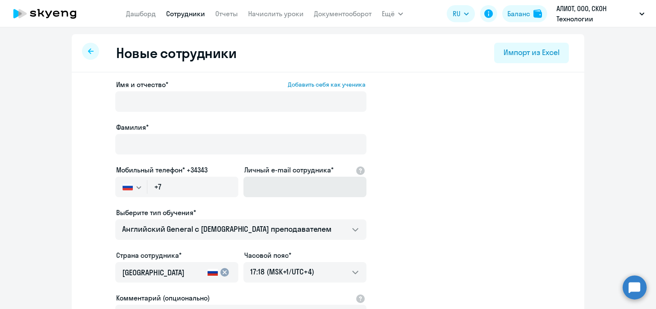
scroll to position [43, 0]
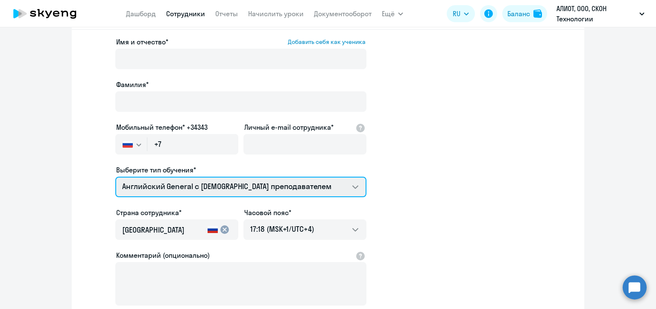
click at [330, 190] on select "COMMON.SERVICE_TITLE.LONG.[DEMOGRAPHIC_DATA] Премиум [DEMOGRAPHIC_DATA] с русск…" at bounding box center [240, 187] width 251 height 20
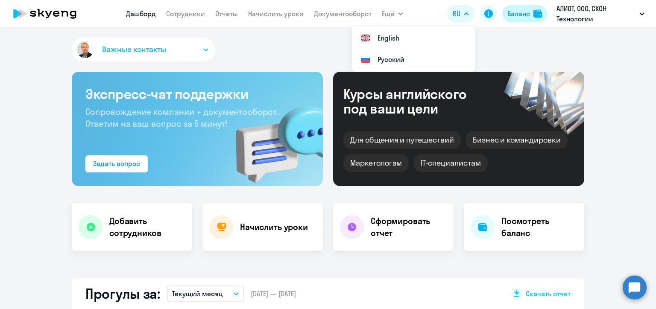
select select "30"
click at [521, 16] on div "Баланс" at bounding box center [518, 14] width 23 height 10
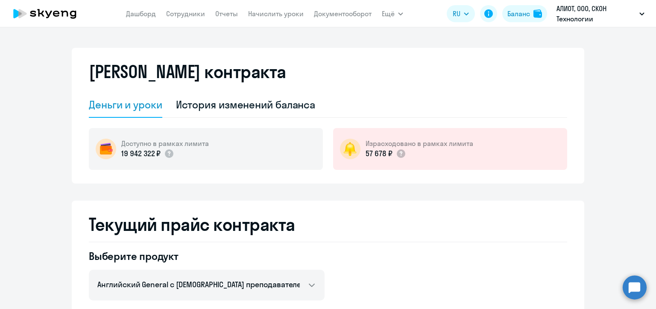
scroll to position [128, 0]
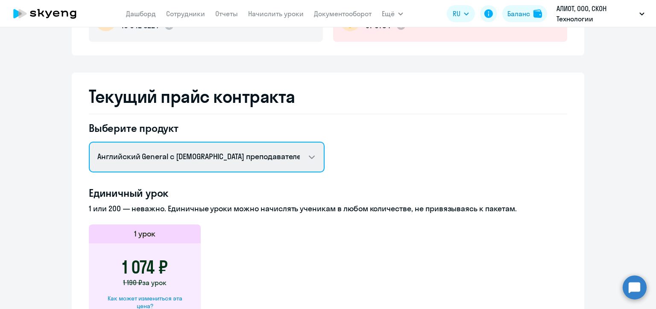
click at [267, 159] on select "Английский General с [DEMOGRAPHIC_DATA] преподавателем Английский General с [DE…" at bounding box center [207, 157] width 236 height 31
select select "spanish_adult_not_native_speaker_premium"
click at [89, 142] on select "Английский General с [DEMOGRAPHIC_DATA] преподавателем Английский General с [DE…" at bounding box center [207, 157] width 236 height 31
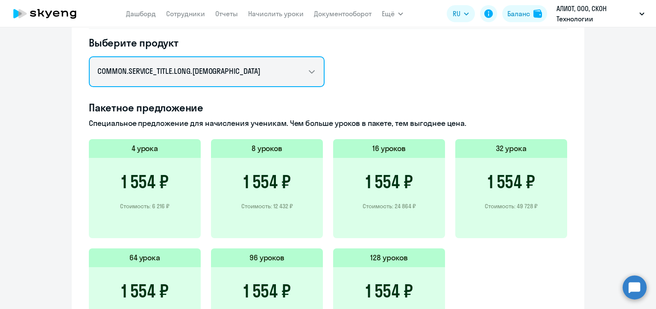
scroll to position [171, 0]
